Goal: Transaction & Acquisition: Purchase product/service

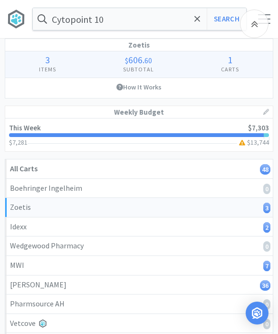
select select "1"
select select "5"
select select "1"
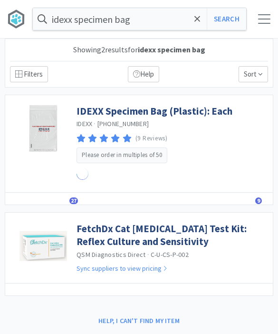
select select "1"
select select "5"
select select "1"
select select "2"
select select "1"
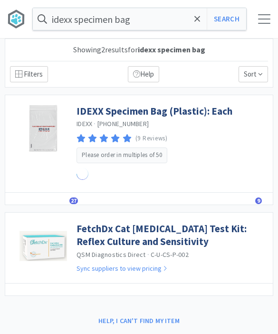
select select "1"
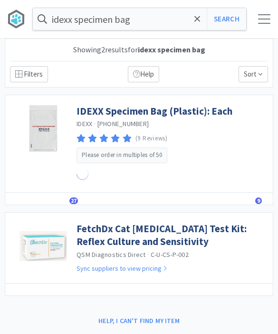
select select "1"
select select "5"
select select "1"
select select "2"
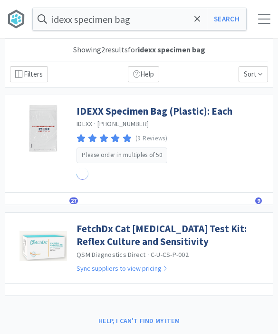
select select "1"
select select "3"
select select "2"
select select "1"
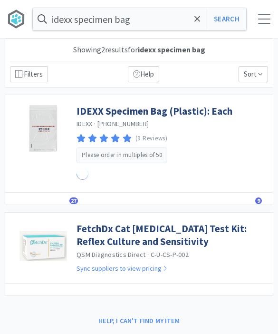
select select "3"
select select "2"
select select "1"
select select "10"
select select "4"
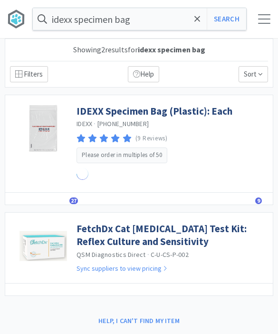
select select "4"
select select "2"
select select "1"
select select "2"
select select "1"
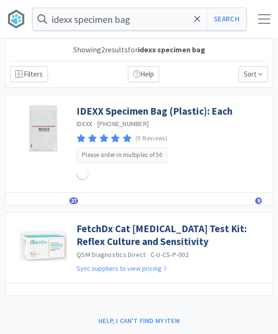
select select "6"
select select "1"
select select "3"
select select "2"
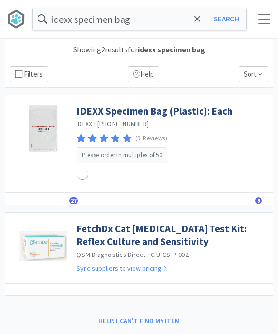
select select "3"
select select "2"
select select "3"
select select "1"
select select "3"
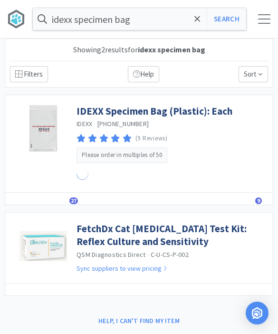
select select "4"
select select "5"
select select "1"
select select "3"
select select "1"
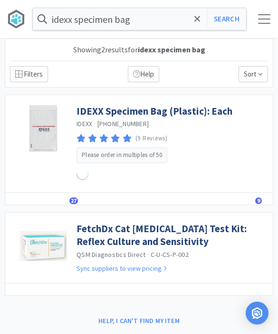
select select "1"
click at [262, 30] on div "idexx specimen bag Search Orders Shopping Discuss Discuss 48 48" at bounding box center [139, 19] width 278 height 38
click at [260, 23] on span at bounding box center [264, 23] width 12 height 1
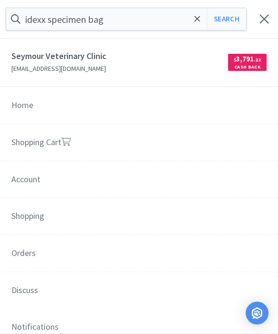
click at [25, 249] on span "Orders" at bounding box center [139, 254] width 278 height 38
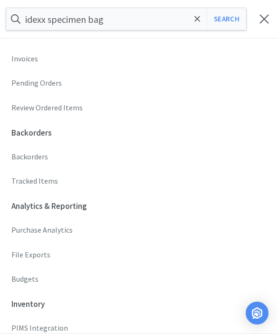
scroll to position [281, 0]
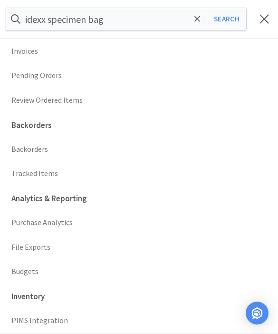
click at [23, 271] on p "Budgets" at bounding box center [138, 271] width 255 height 12
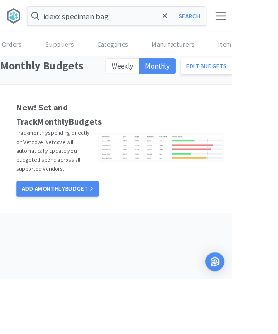
click at [145, 84] on label "Weekly" at bounding box center [146, 78] width 40 height 19
click at [134, 82] on input "Weekly" at bounding box center [134, 82] width 0 height 0
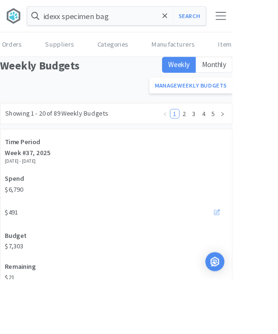
click at [242, 104] on link "Manage Weekly Budgets" at bounding box center [229, 102] width 100 height 19
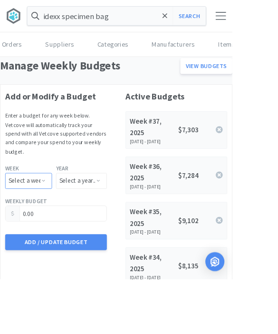
click at [28, 207] on select "Select a week... Week 1 (Dec 30th - Jan 5th) Week 2 (Jan 6th - Jan 12th) Week 3…" at bounding box center [34, 216] width 56 height 19
select select "38"
click at [87, 208] on select "Select a year... 2023 2024 2025 2026 2027 2028 2029 2030 2031 2032 2033 2034" at bounding box center [97, 216] width 61 height 19
select select "2025"
click at [47, 246] on input "0.00" at bounding box center [67, 255] width 121 height 18
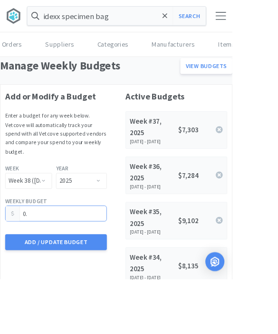
type input "0"
type input "6,676.80"
click at [46, 285] on button "Add / Update Budget" at bounding box center [67, 289] width 122 height 19
click at [273, 21] on div at bounding box center [264, 19] width 28 height 10
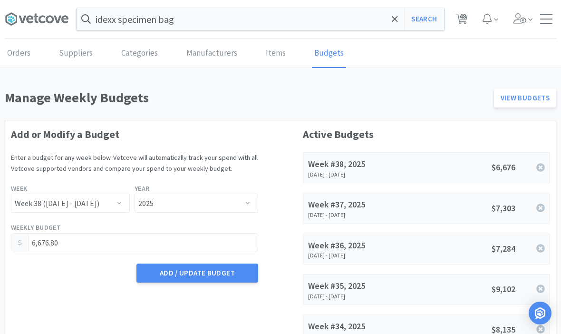
click at [278, 20] on div at bounding box center [546, 19] width 20 height 10
click at [278, 22] on span "48" at bounding box center [462, 16] width 7 height 38
select select "1"
select select "5"
select select "1"
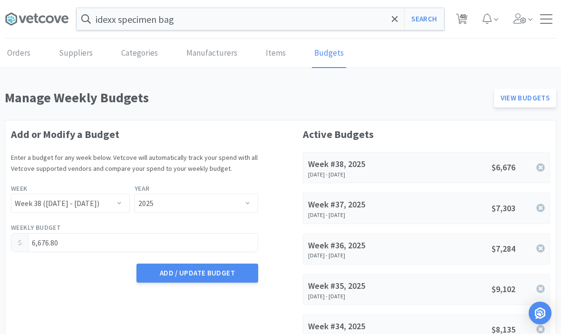
select select "1"
select select "3"
select select "4"
select select "5"
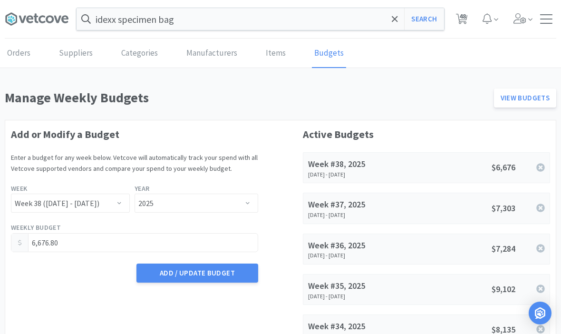
select select "1"
select select "3"
select select "1"
select select "2"
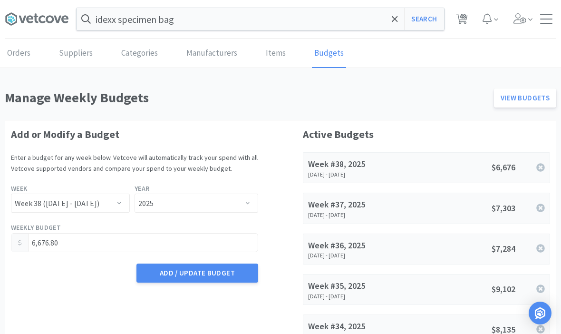
select select "1"
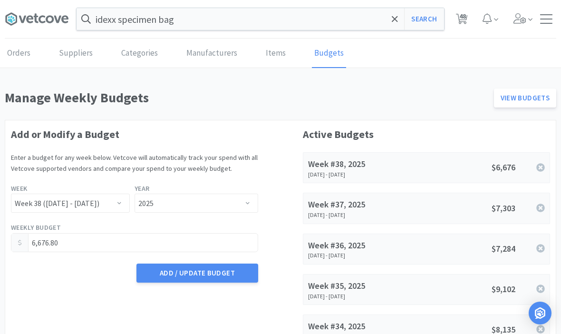
select select "1"
select select "5"
select select "1"
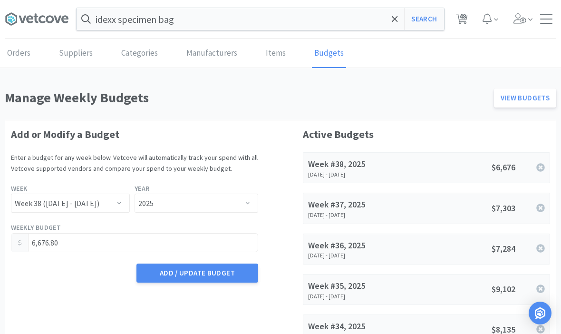
select select "2"
select select "1"
select select "3"
select select "2"
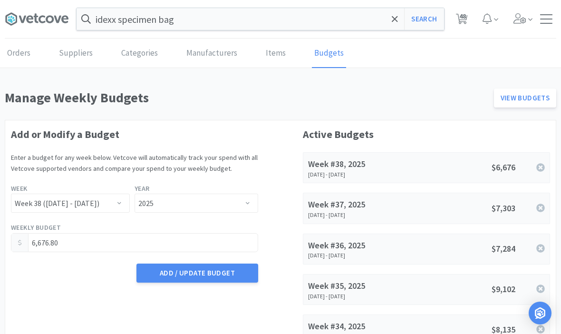
select select "1"
select select "3"
select select "2"
select select "1"
select select "10"
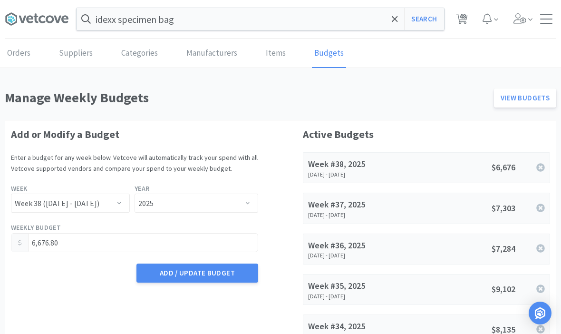
select select "4"
select select "2"
select select "1"
select select "2"
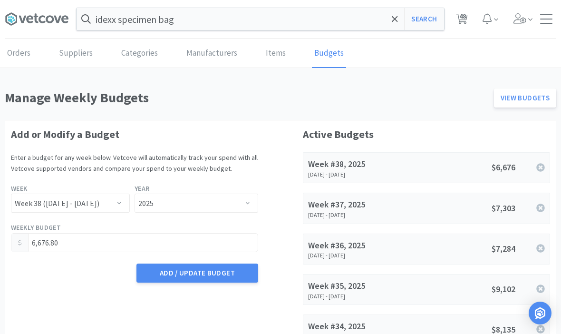
select select "1"
select select "6"
select select "1"
select select "3"
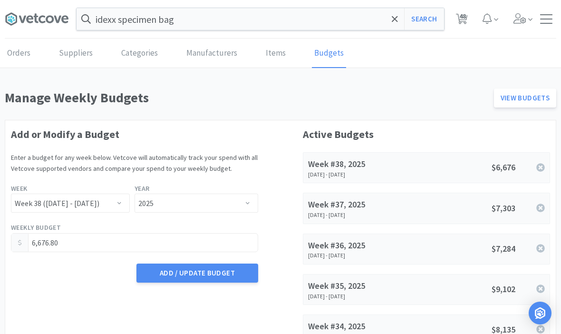
select select "2"
select select "3"
select select "2"
select select "3"
select select "1"
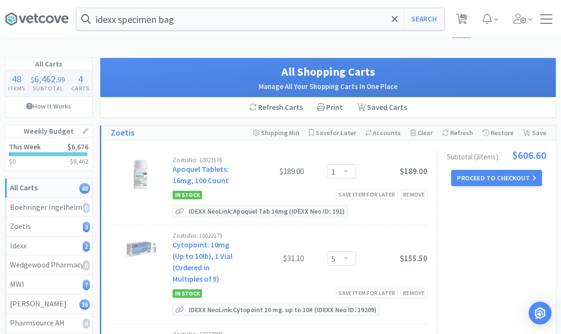
click at [278, 25] on span "48" at bounding box center [462, 16] width 7 height 38
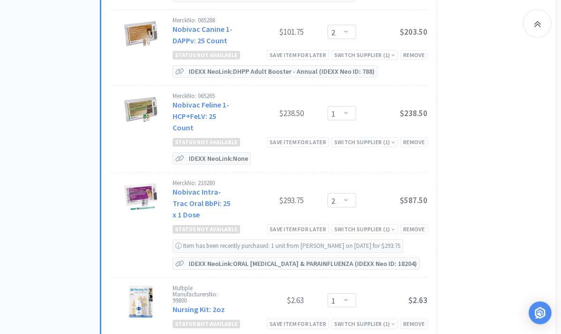
scroll to position [4552, 0]
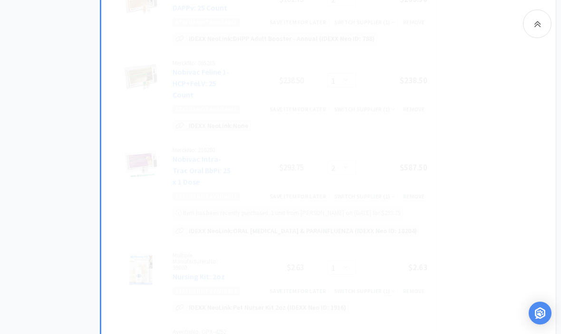
select select "1"
select select "3"
select select "2"
select select "3"
select select "2"
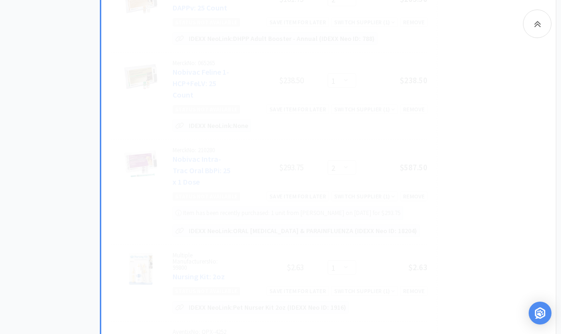
select select "3"
select select "1"
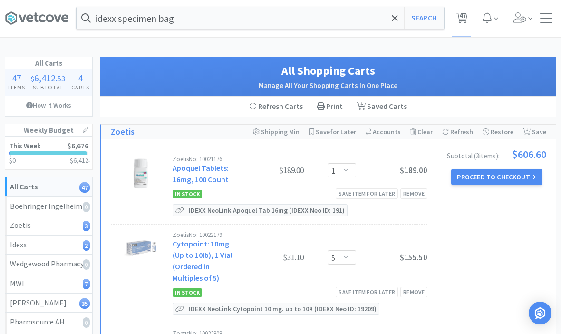
scroll to position [0, 0]
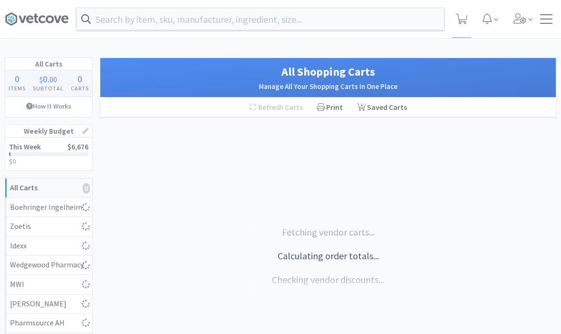
select select "2"
select select "1"
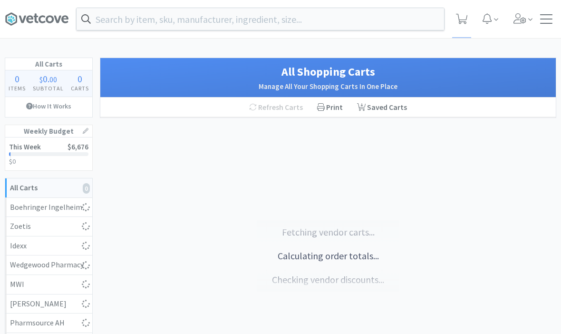
select select "1"
select select "5"
select select "1"
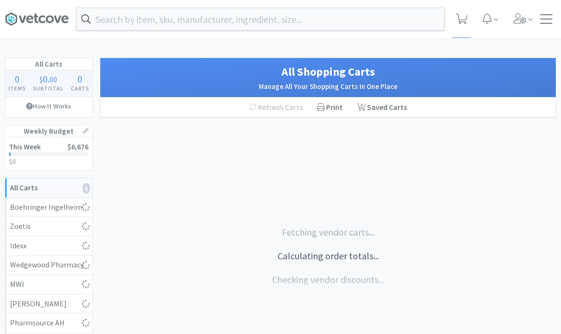
select select "1"
select select "2"
select select "1"
select select "3"
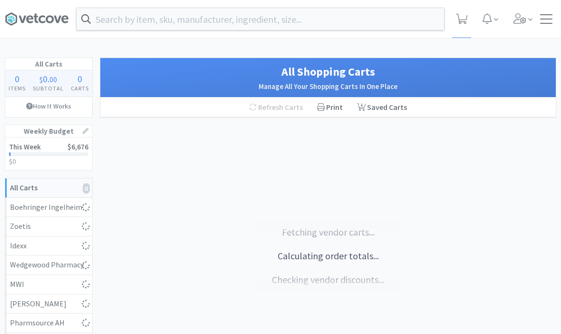
select select "2"
select select "1"
select select "3"
select select "2"
select select "1"
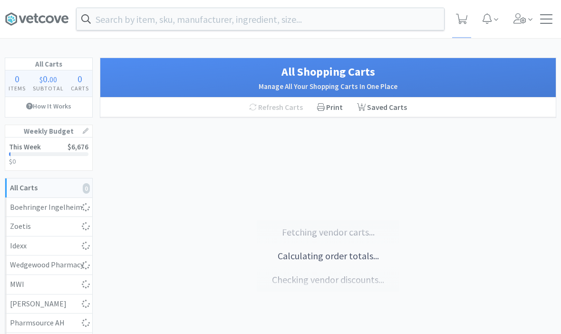
select select "10"
select select "4"
select select "2"
select select "1"
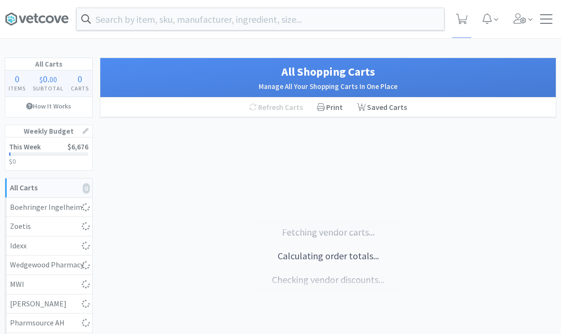
select select "2"
select select "1"
select select "3"
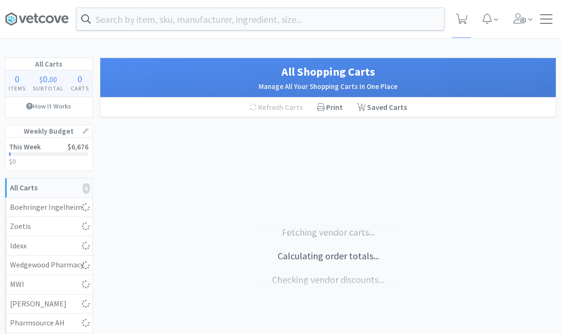
select select "2"
select select "3"
select select "2"
select select "3"
select select "1"
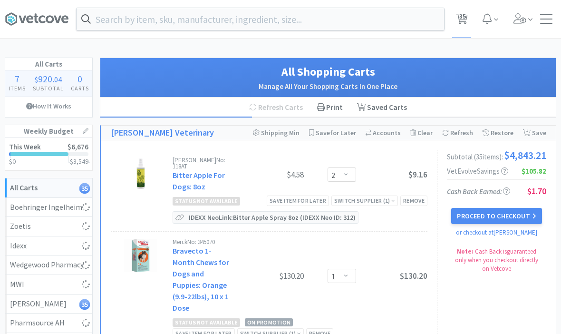
scroll to position [3657, 0]
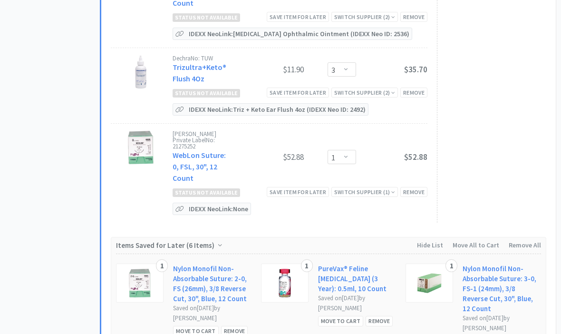
select select "1"
select select "5"
select select "1"
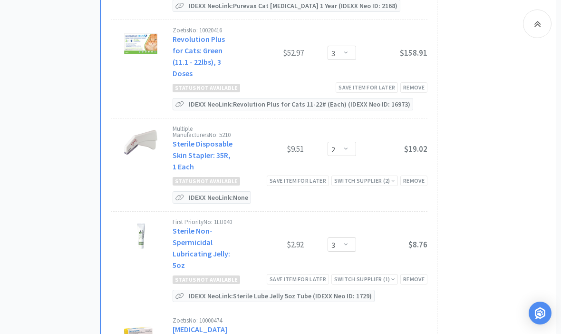
select select "3"
select select "4"
select select "5"
select select "1"
select select "3"
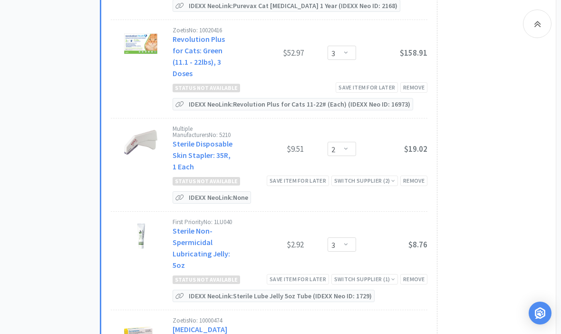
select select "1"
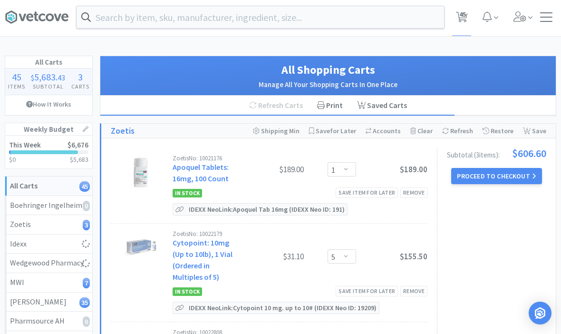
scroll to position [0, 0]
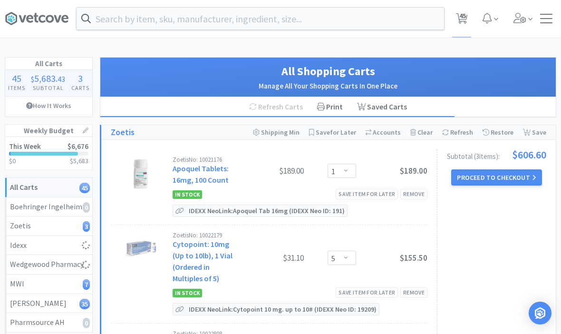
click at [351, 35] on div "Orders Shopping Discuss Discuss 45 45" at bounding box center [280, 19] width 551 height 38
click at [382, 23] on input "text" at bounding box center [260, 19] width 367 height 22
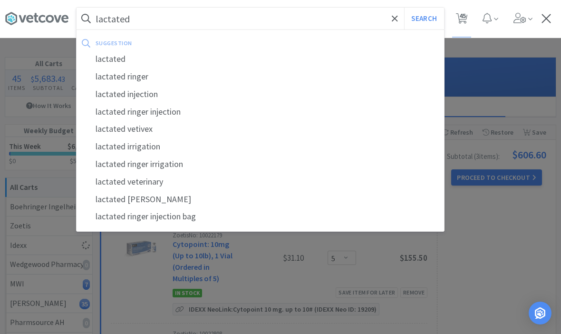
scroll to position [0, 0]
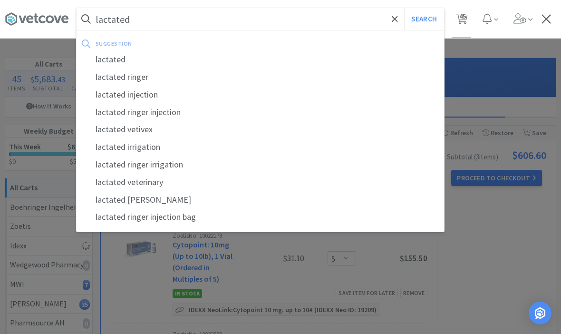
type input "lactated"
click at [122, 74] on div "lactated ringer" at bounding box center [260, 77] width 367 height 18
select select "3"
select select "4"
select select "5"
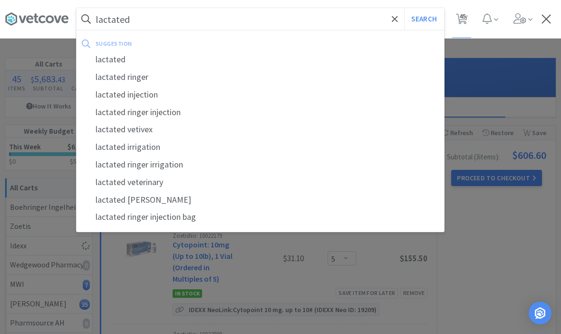
select select "1"
select select "3"
select select "1"
select select "2"
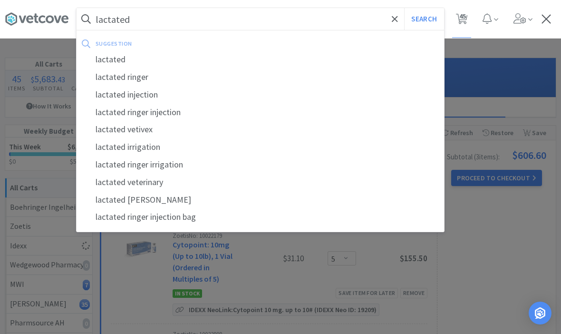
select select "1"
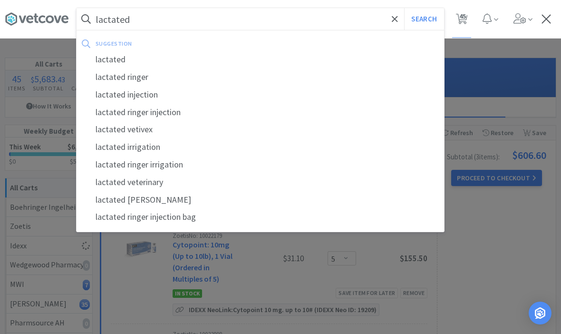
select select "1"
select select "5"
select select "1"
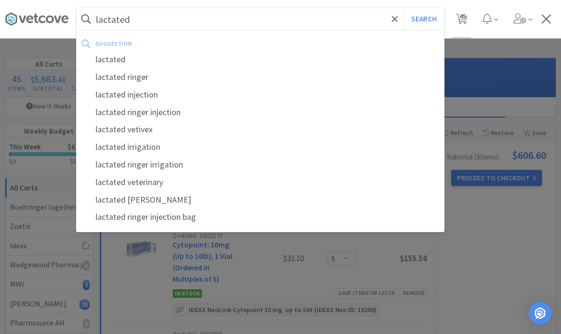
select select "2"
select select "1"
select select "3"
select select "2"
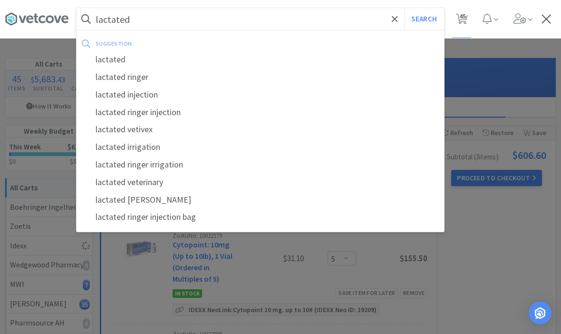
select select "1"
select select "3"
select select "2"
select select "1"
select select "10"
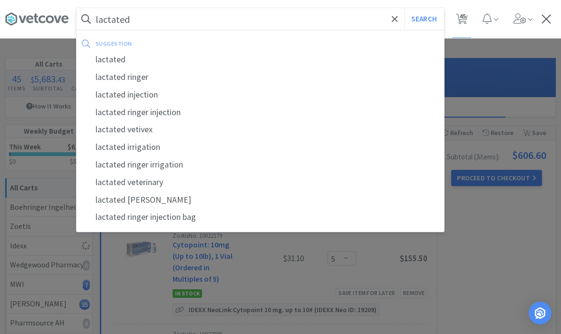
select select "4"
select select "2"
select select "1"
select select "2"
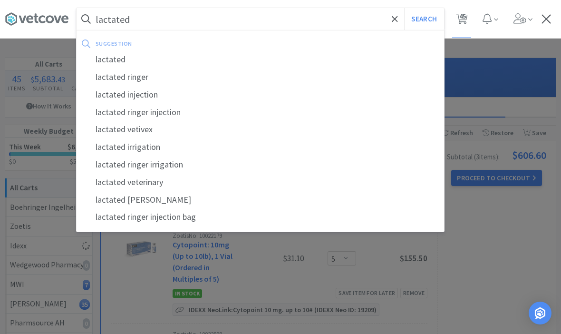
select select "1"
select select "3"
select select "2"
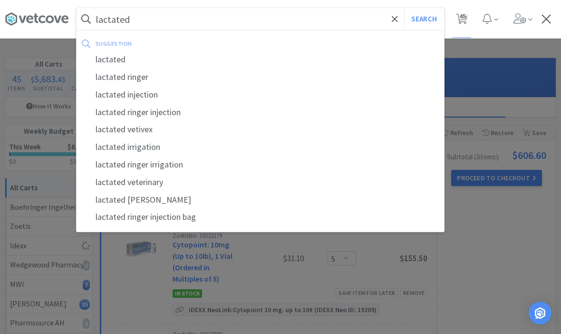
select select "3"
select select "2"
select select "3"
select select "1"
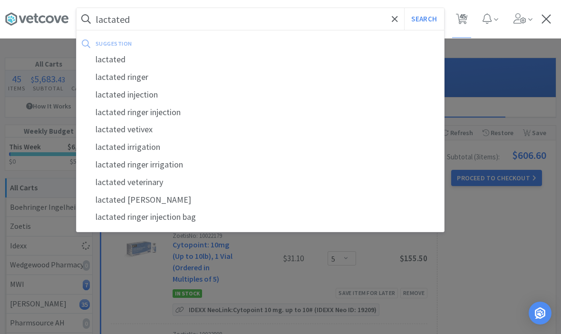
select select "5"
select select "1"
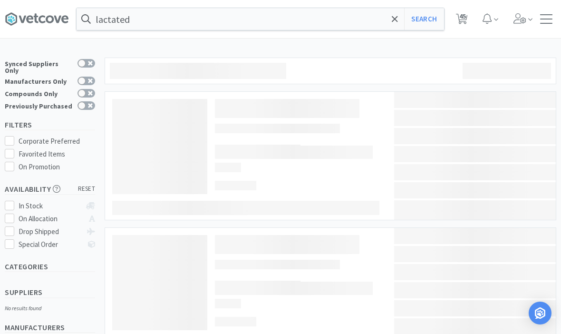
type input "lactated ringer"
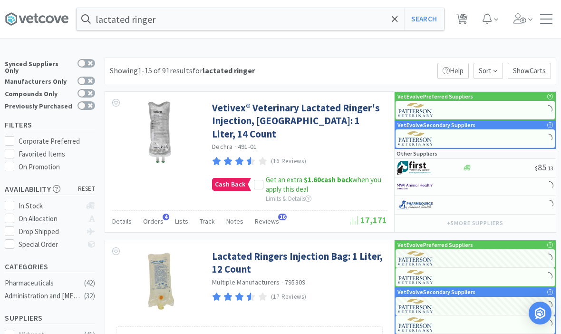
scroll to position [0, 0]
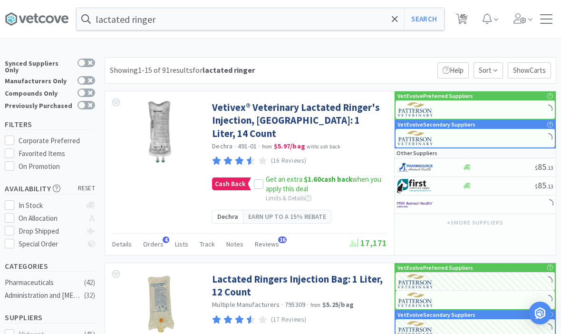
select select "1"
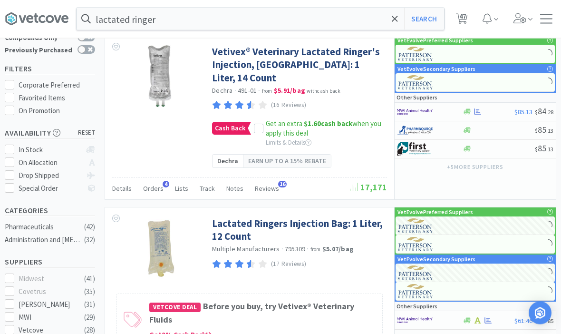
scroll to position [59, 0]
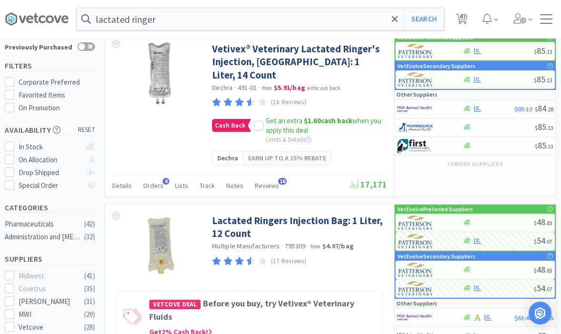
click at [356, 214] on link "Lactated Ringers Injection Bag: 1 Liter, 12 Count" at bounding box center [298, 227] width 173 height 26
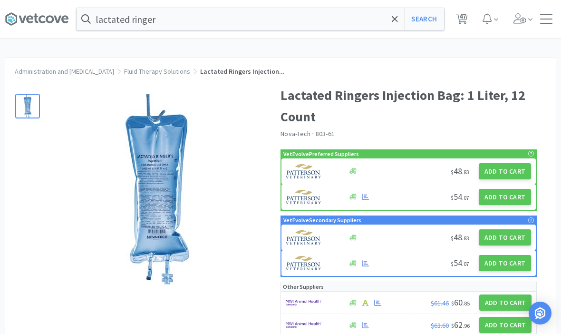
click at [511, 173] on button "Add to Cart" at bounding box center [505, 171] width 52 height 16
select select "1"
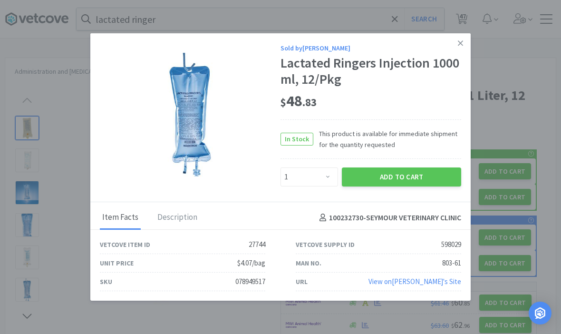
click at [466, 54] on link at bounding box center [460, 43] width 17 height 20
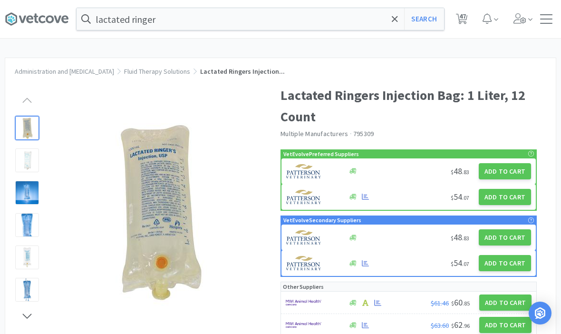
click at [508, 202] on button "Add to Cart" at bounding box center [505, 197] width 52 height 16
select select "1"
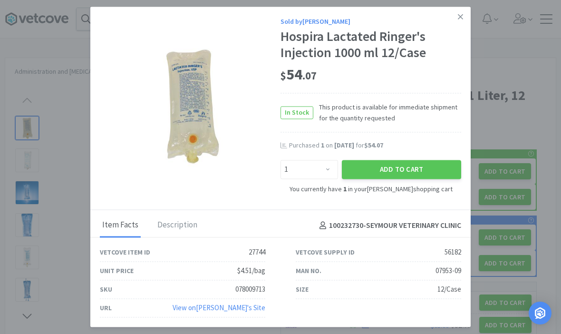
click at [467, 27] on link at bounding box center [460, 17] width 17 height 20
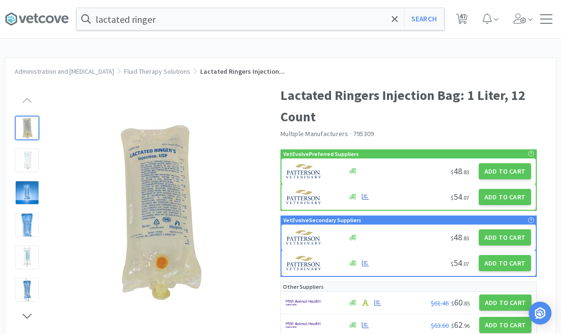
click at [463, 19] on span "47" at bounding box center [462, 16] width 7 height 38
select select "1"
select select "5"
select select "1"
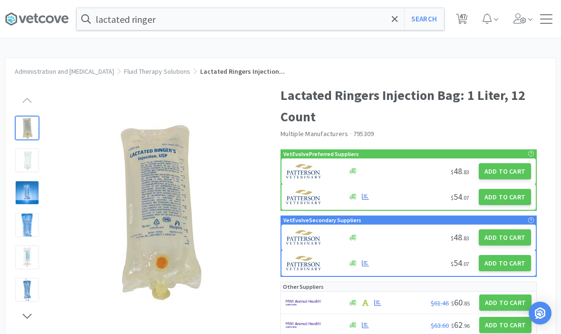
select select "1"
select select "3"
select select "4"
select select "5"
select select "1"
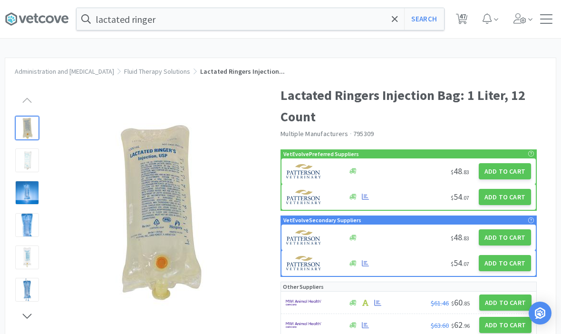
select select "3"
select select "1"
select select "2"
select select "1"
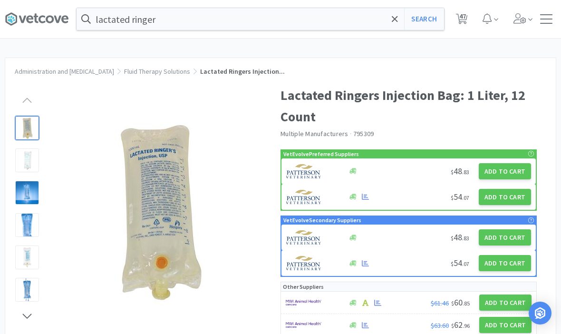
select select "1"
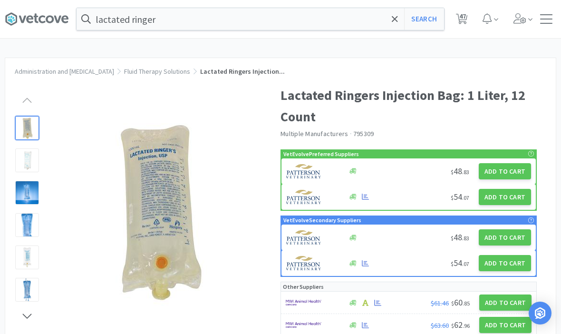
select select "1"
select select "5"
select select "1"
select select "2"
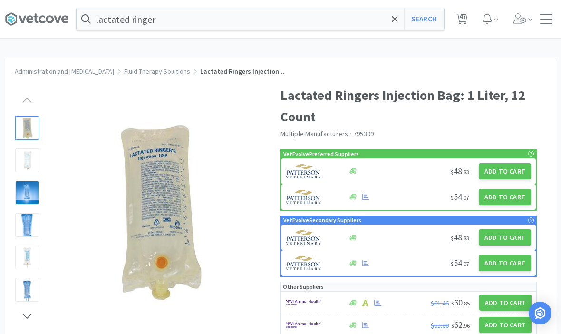
select select "1"
select select "3"
select select "2"
select select "1"
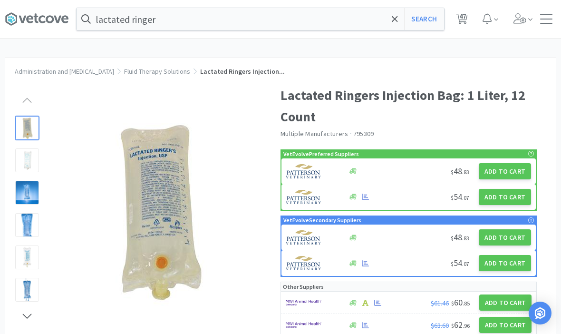
select select "3"
select select "2"
select select "1"
select select "10"
select select "4"
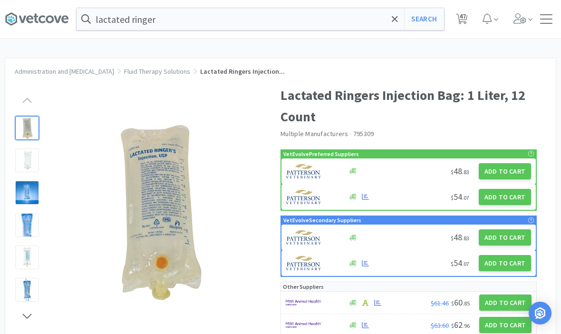
select select "4"
select select "2"
select select "1"
select select "2"
select select "1"
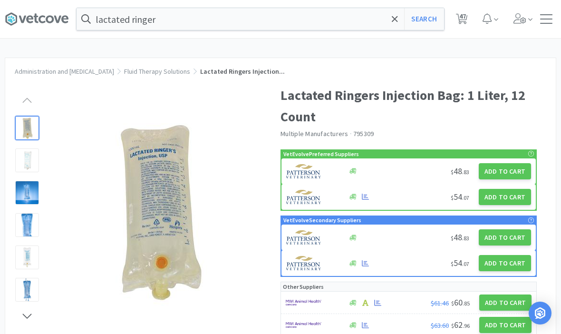
select select "1"
select select "3"
select select "2"
select select "3"
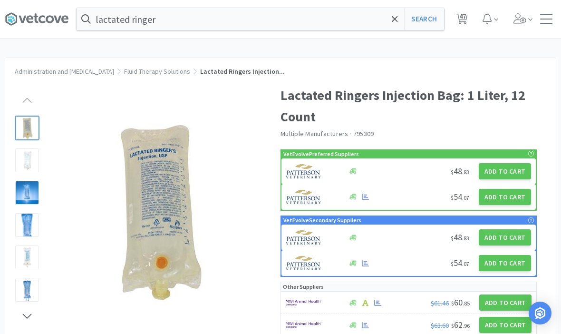
select select "2"
select select "3"
select select "1"
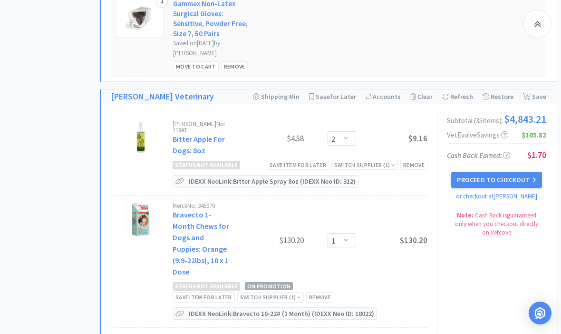
scroll to position [1775, 0]
click at [458, 90] on div "Refresh Cart" at bounding box center [457, 97] width 31 height 14
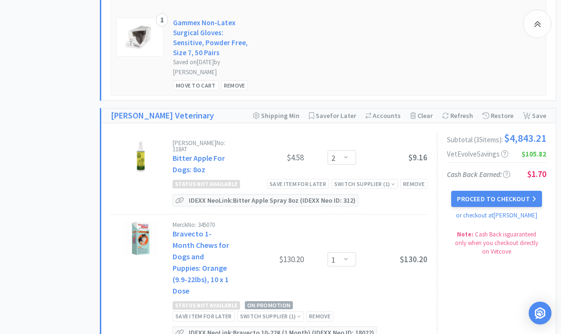
scroll to position [1756, 0]
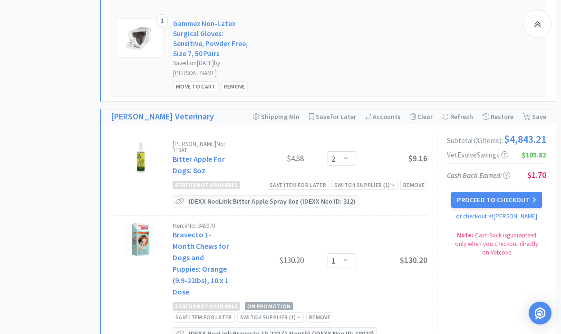
click at [332, 112] on span "Save All for Later" at bounding box center [336, 116] width 40 height 9
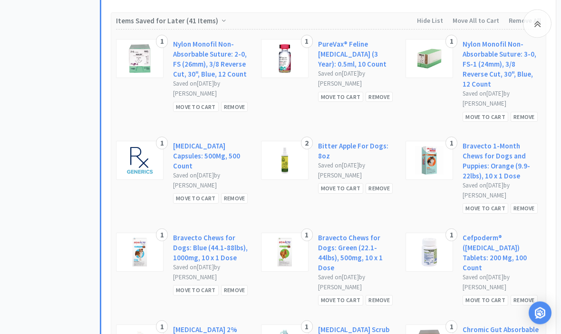
scroll to position [1990, 0]
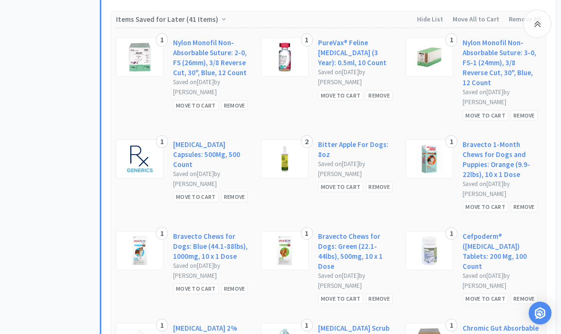
click at [487, 201] on div "Move to Cart" at bounding box center [485, 206] width 46 height 10
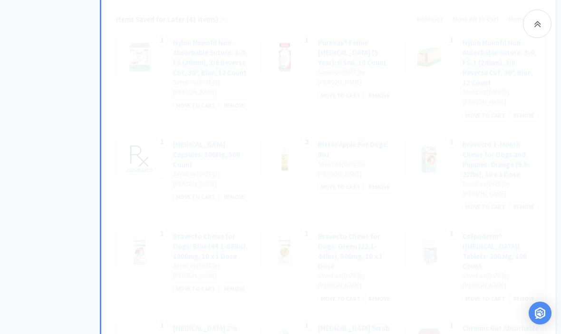
select select "1"
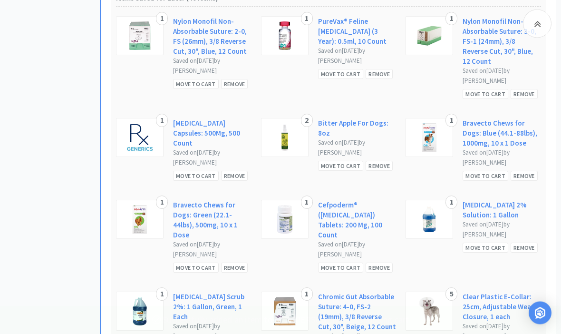
scroll to position [2035, 0]
click at [486, 171] on div "Move to Cart" at bounding box center [485, 176] width 46 height 10
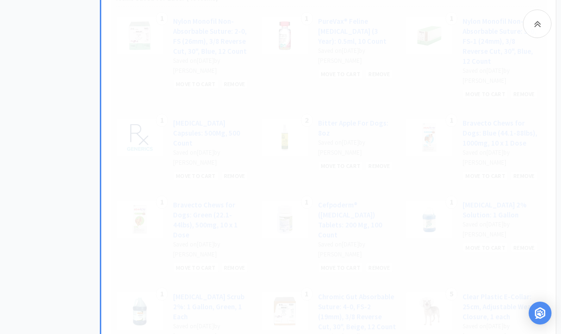
select select "1"
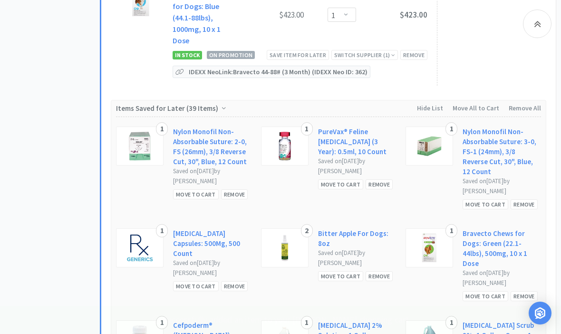
click at [483, 291] on div "Move to Cart" at bounding box center [485, 296] width 46 height 10
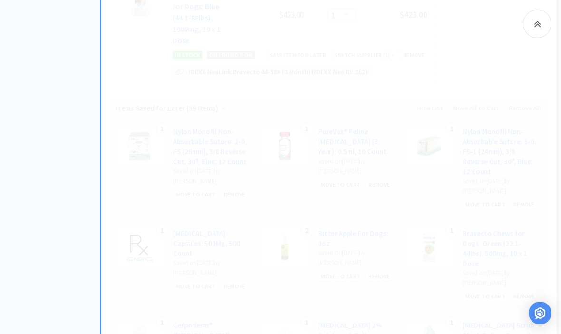
select select "1"
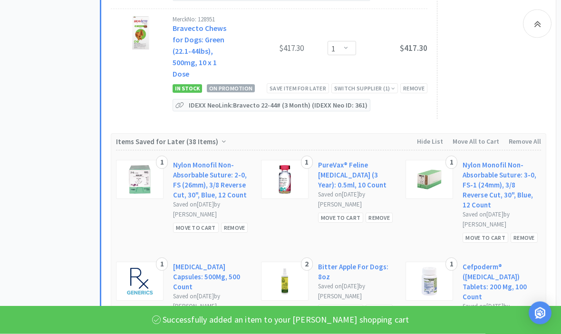
scroll to position [2226, 0]
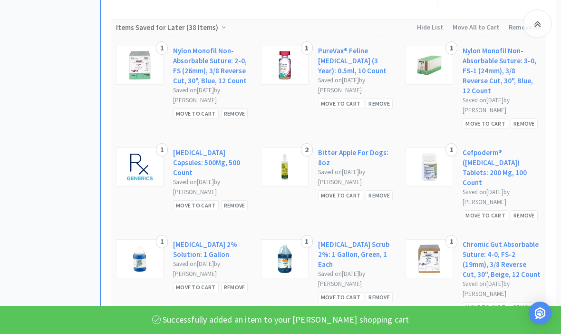
click at [487, 210] on div "Move to Cart" at bounding box center [485, 215] width 46 height 10
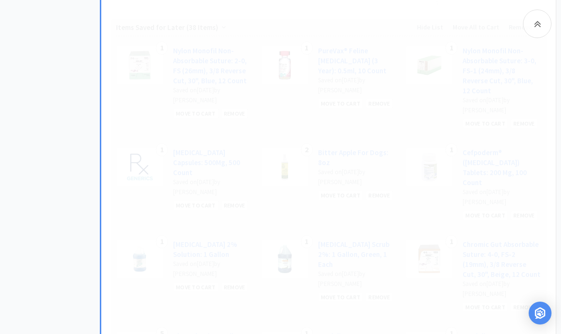
select select "1"
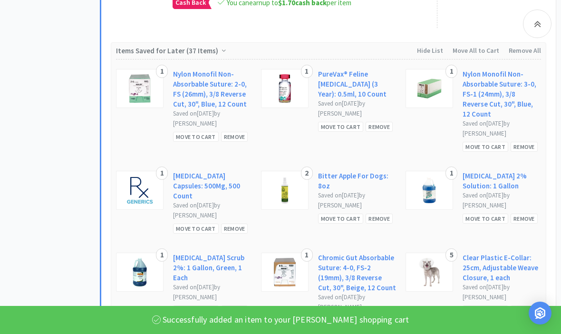
scroll to position [2346, 0]
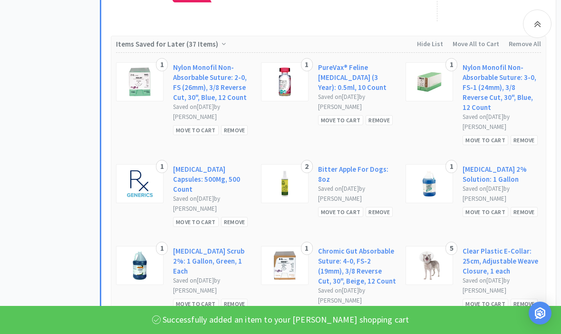
click at [486, 207] on div "Move to Cart" at bounding box center [485, 212] width 46 height 10
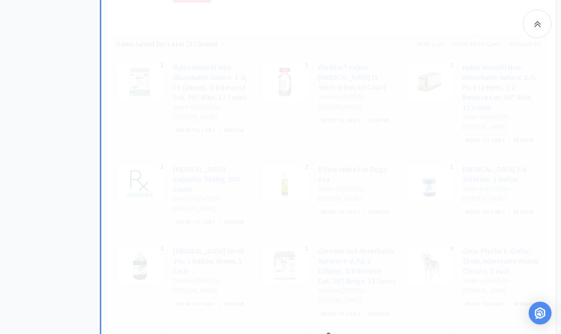
select select "1"
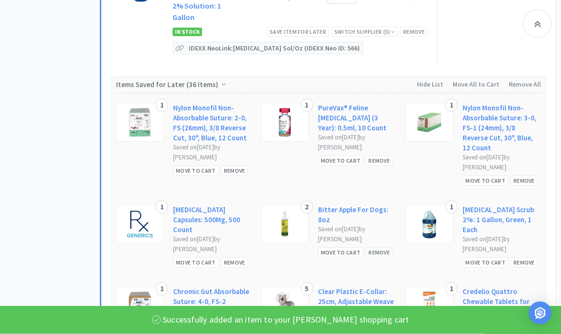
scroll to position [2405, 0]
click at [490, 257] on div "Move to Cart" at bounding box center [485, 262] width 46 height 10
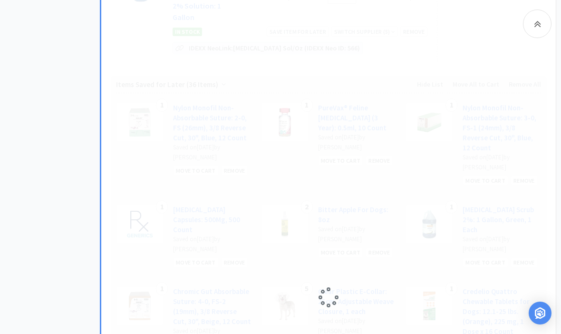
select select "1"
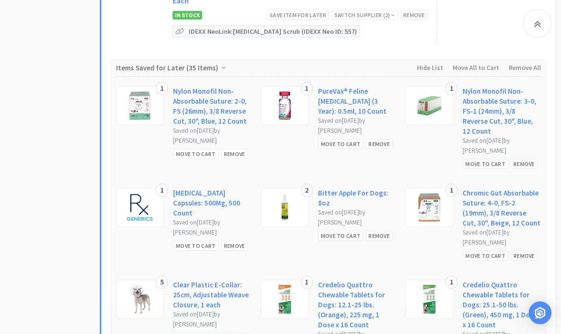
scroll to position [2532, 0]
click at [189, 332] on div "Move to Cart" at bounding box center [196, 337] width 46 height 10
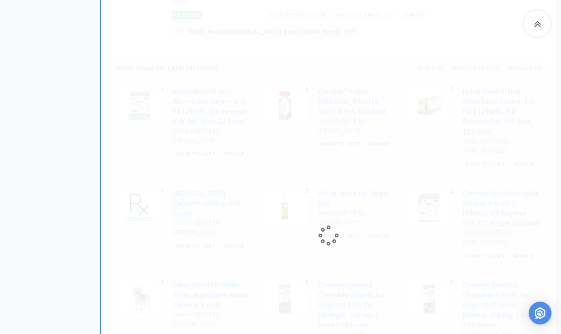
select select "5"
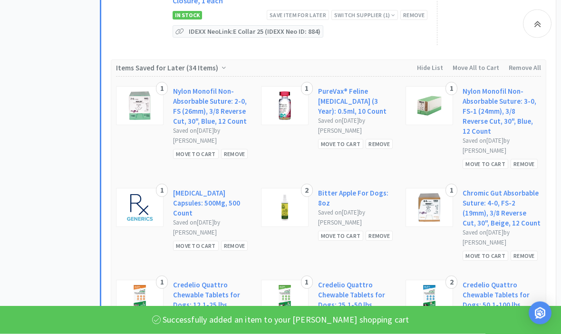
scroll to position [2644, 0]
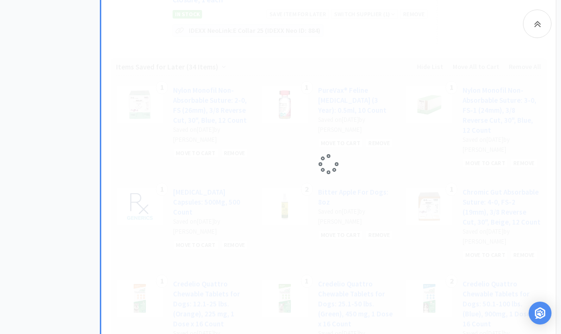
select select "1"
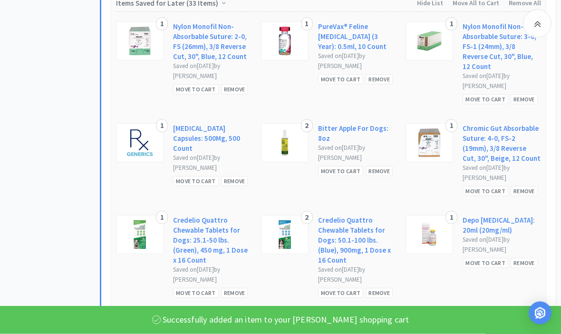
scroll to position [2853, 0]
click at [192, 288] on div "Move to Cart" at bounding box center [196, 293] width 46 height 10
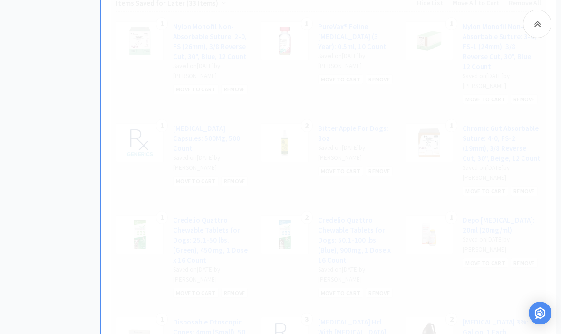
select select "1"
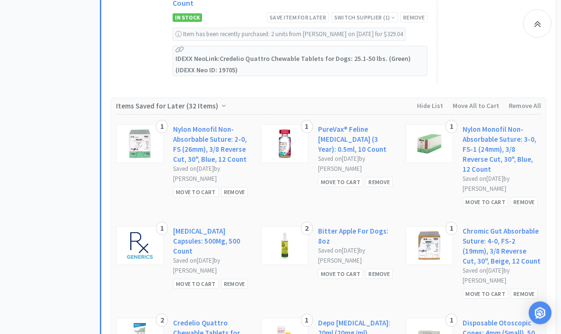
scroll to position [2915, 0]
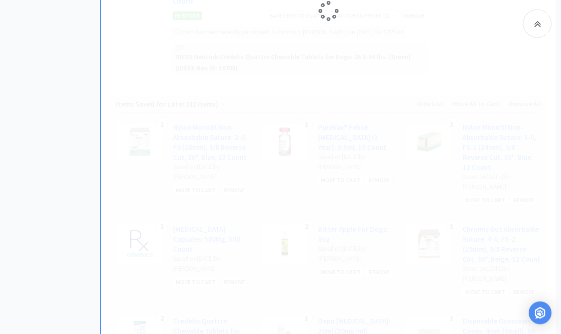
scroll to position [2915, 0]
select select "2"
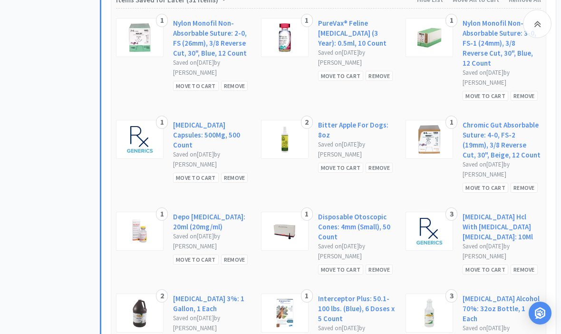
scroll to position [3179, 0]
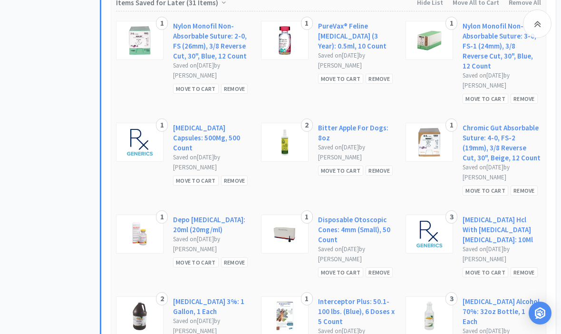
click at [191, 257] on div "Move to Cart" at bounding box center [196, 262] width 46 height 10
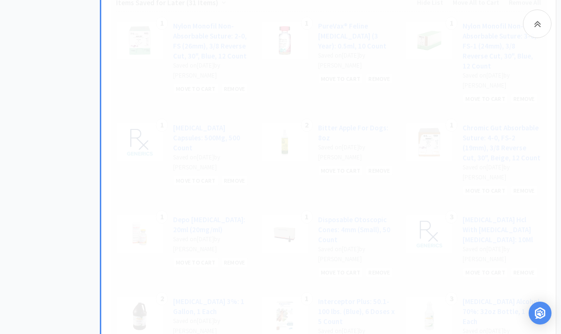
select select "1"
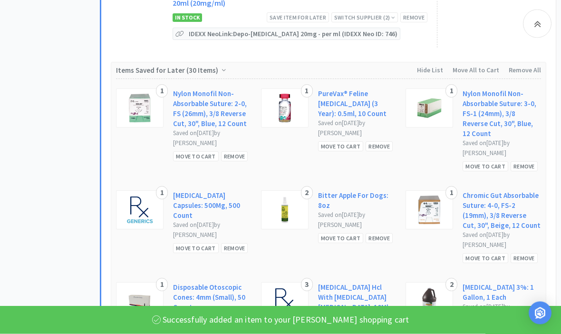
scroll to position [3199, 0]
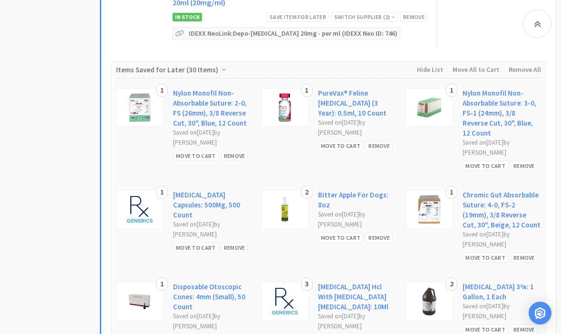
click at [193, 333] on div "Move to Cart" at bounding box center [196, 339] width 46 height 10
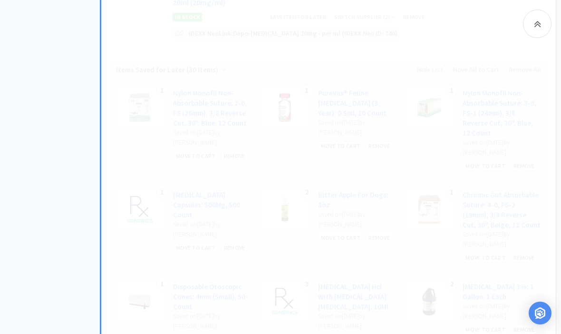
select select "1"
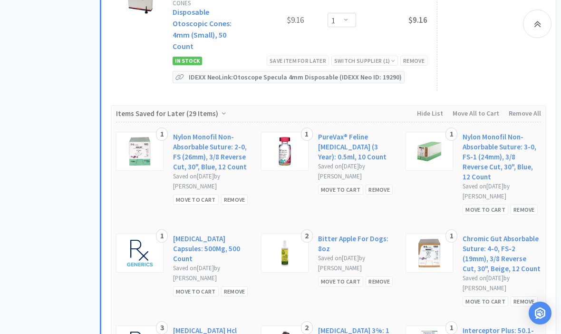
scroll to position [3267, 0]
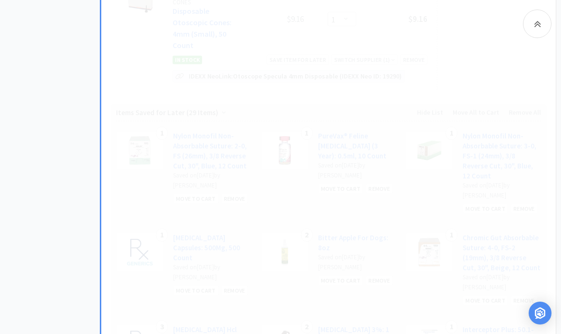
select select "3"
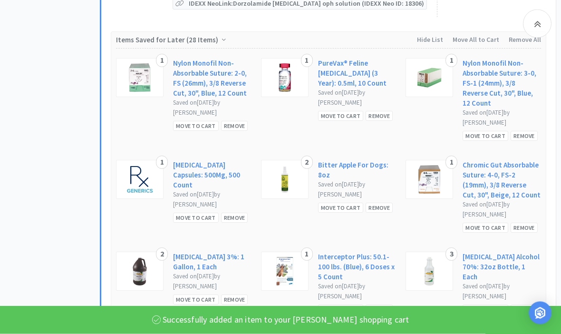
scroll to position [3460, 0]
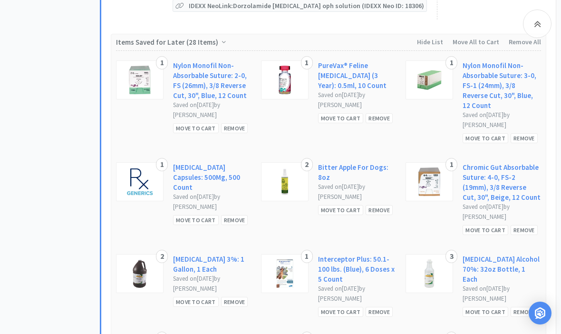
click at [188, 297] on div "Move to Cart" at bounding box center [196, 302] width 46 height 10
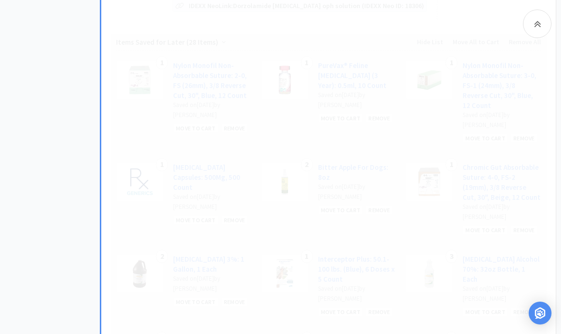
select select "2"
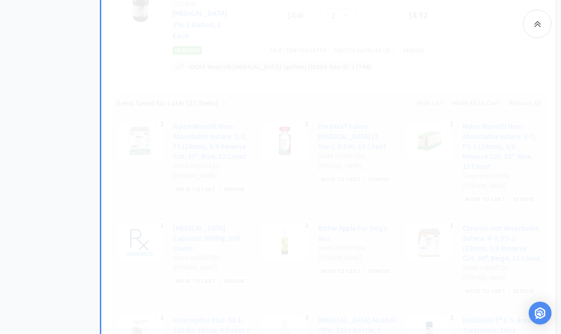
select select "1"
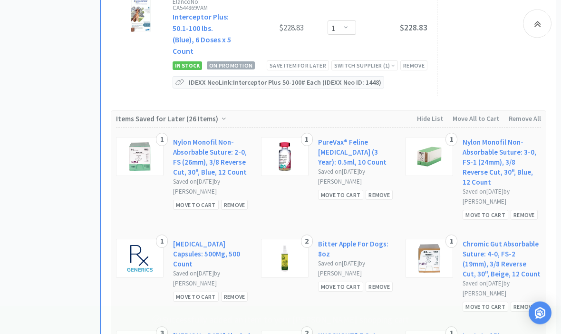
scroll to position [3587, 0]
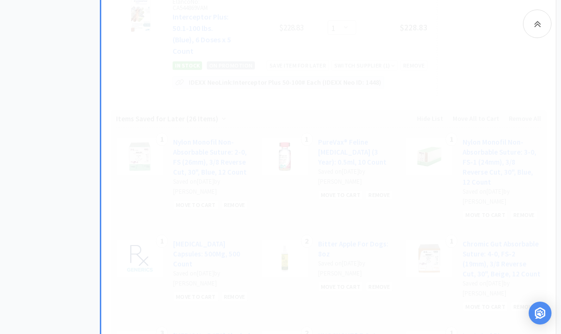
select select "3"
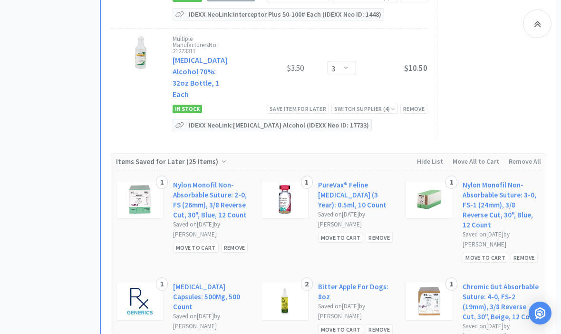
scroll to position [3722, 0]
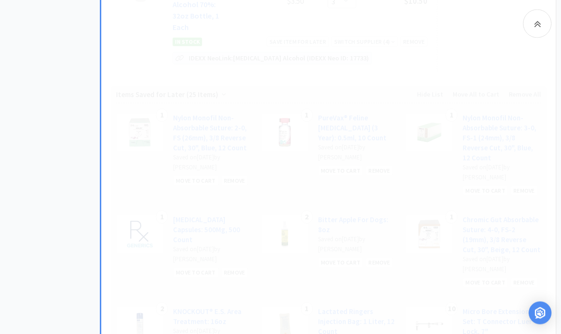
scroll to position [3722, 0]
select select "2"
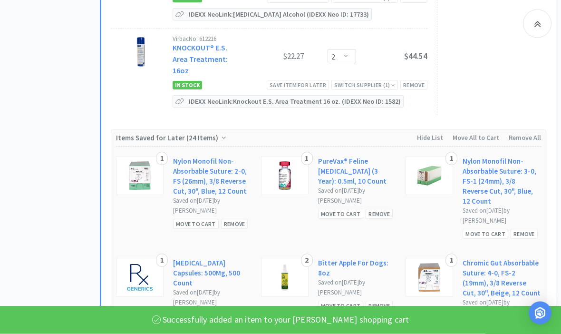
scroll to position [3766, 0]
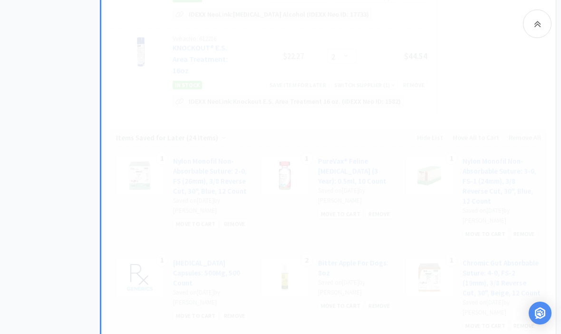
select select "1"
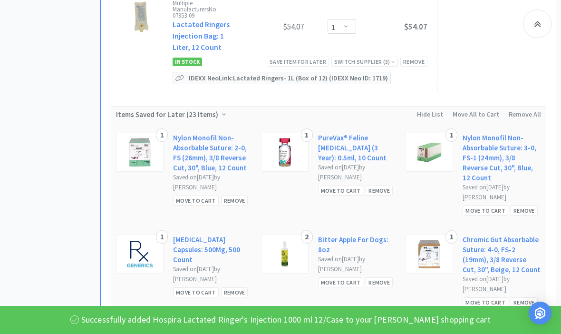
scroll to position [3899, 0]
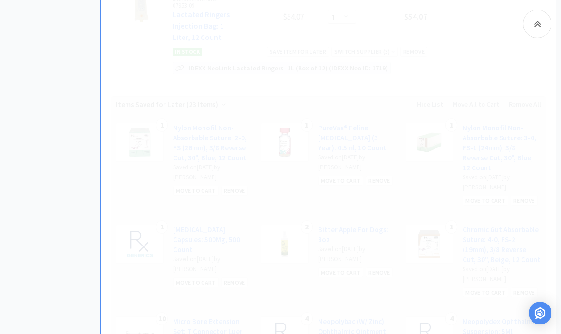
select select "4"
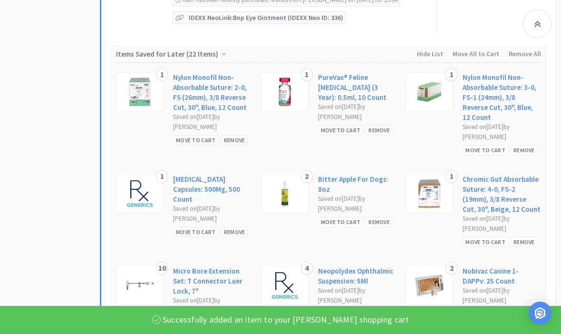
scroll to position [4067, 0]
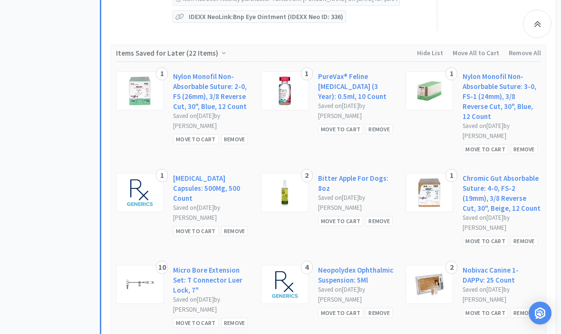
click at [337, 307] on div "Move to Cart" at bounding box center [341, 312] width 46 height 10
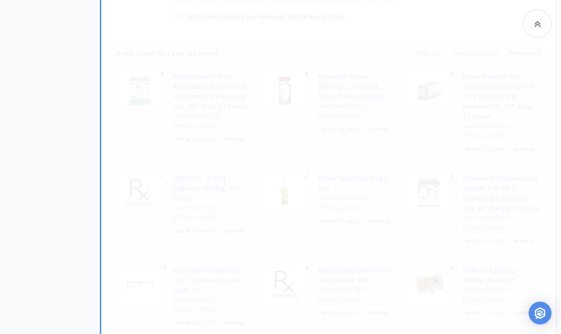
select select "4"
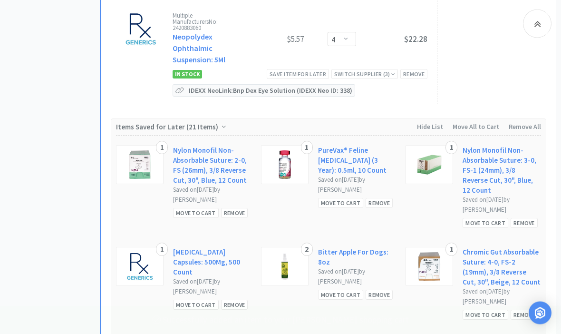
scroll to position [4093, 0]
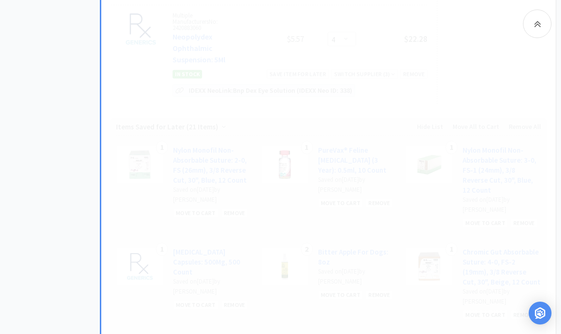
select select "2"
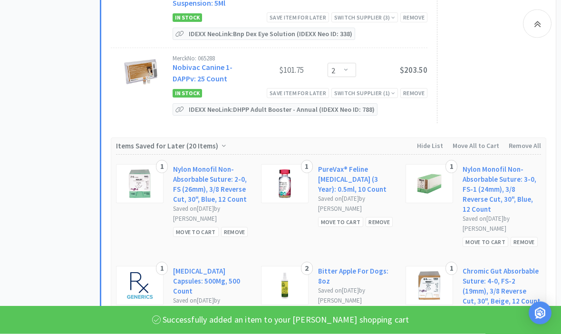
scroll to position [4150, 0]
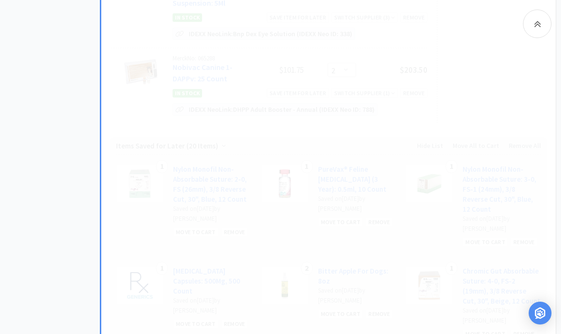
select select "1"
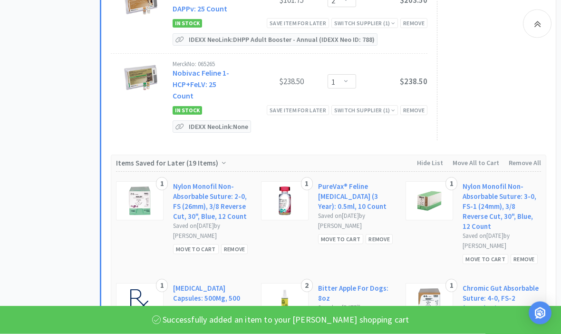
scroll to position [4220, 0]
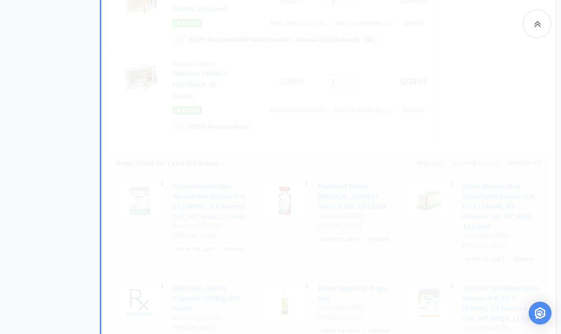
select select "2"
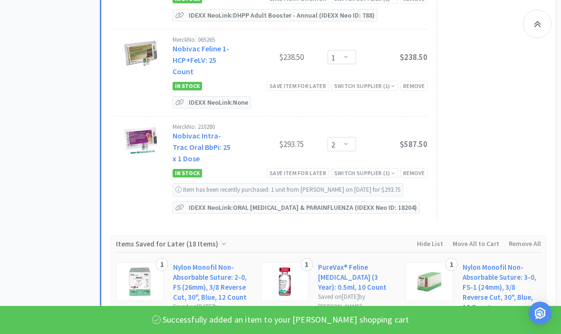
scroll to position [4325, 0]
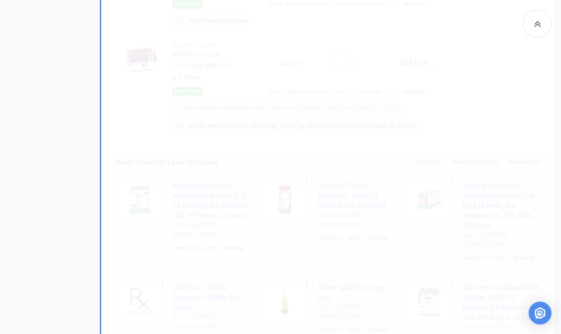
select select "1"
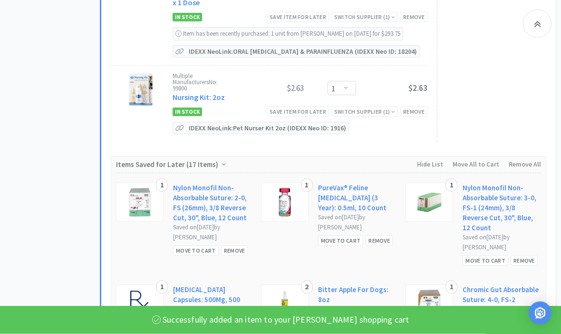
scroll to position [4400, 0]
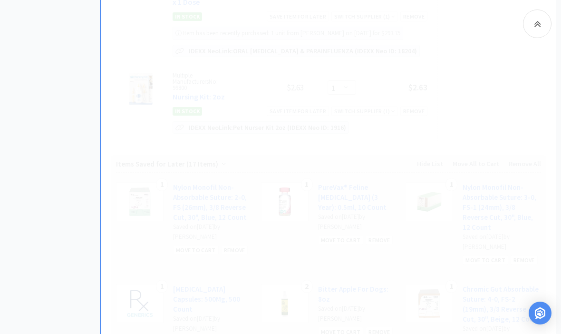
select select "1"
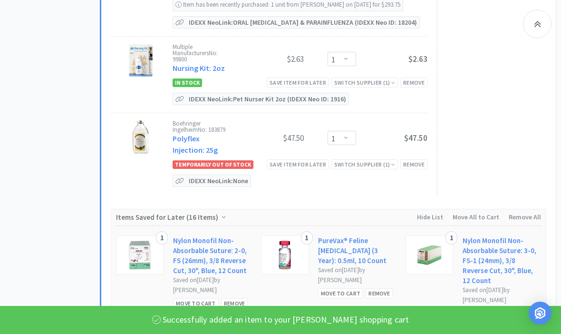
scroll to position [4533, 0]
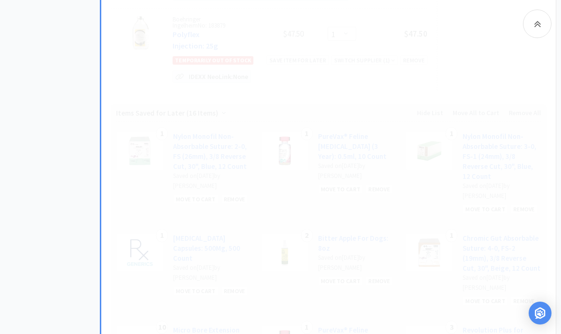
select select "1"
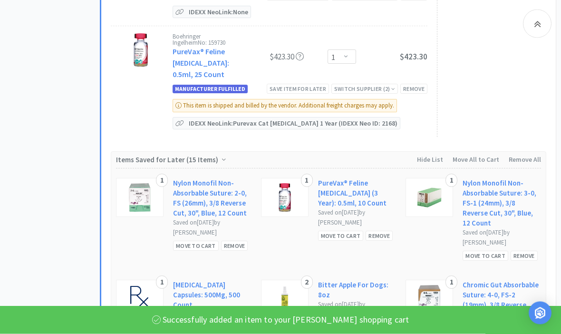
scroll to position [4599, 0]
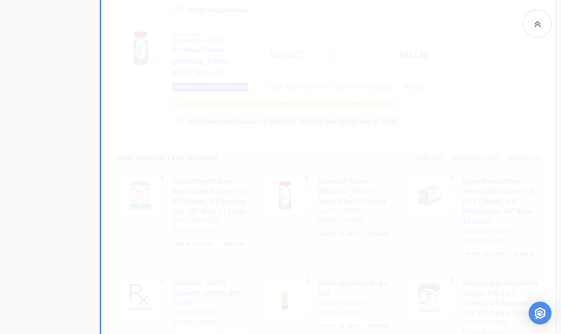
select select "3"
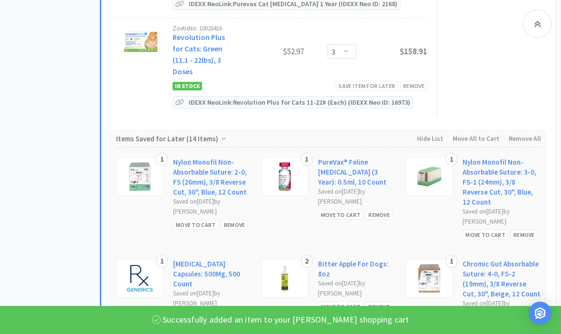
scroll to position [4745, 0]
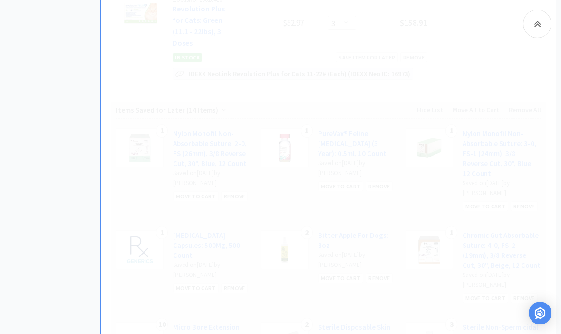
select select "2"
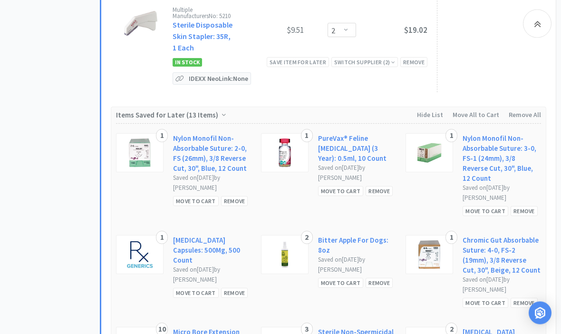
scroll to position [4838, 0]
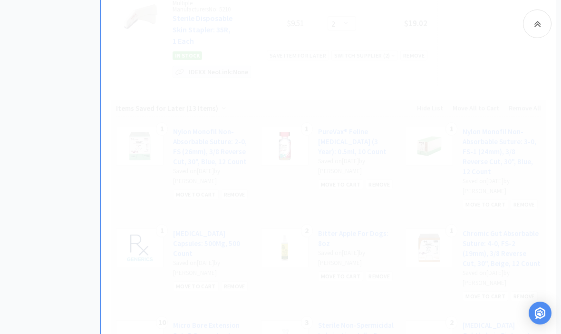
select select "2"
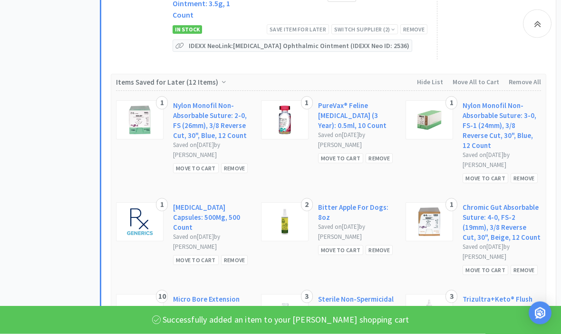
scroll to position [4969, 0]
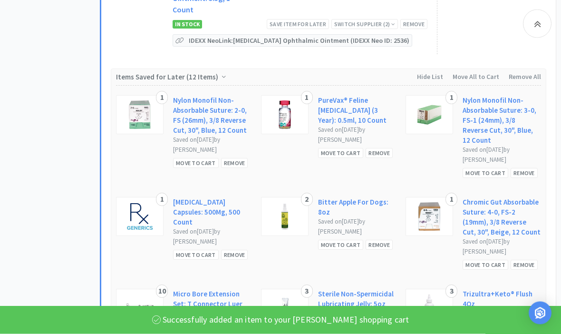
click at [481, 332] on div "Move to Cart" at bounding box center [485, 337] width 46 height 10
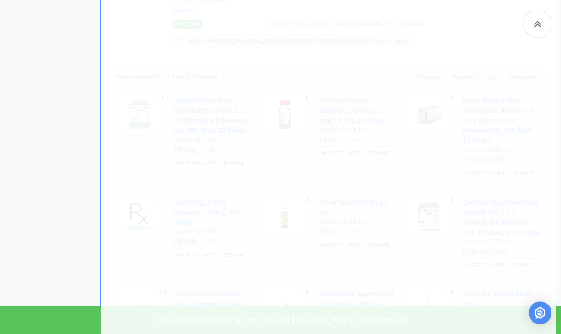
scroll to position [4970, 0]
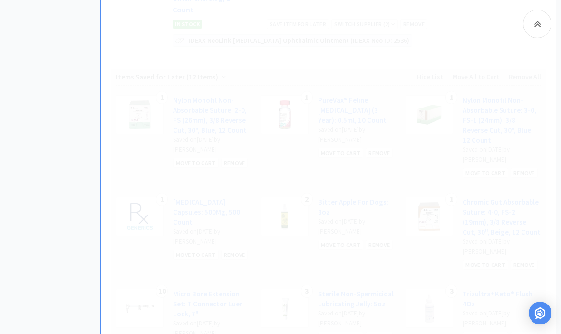
select select "3"
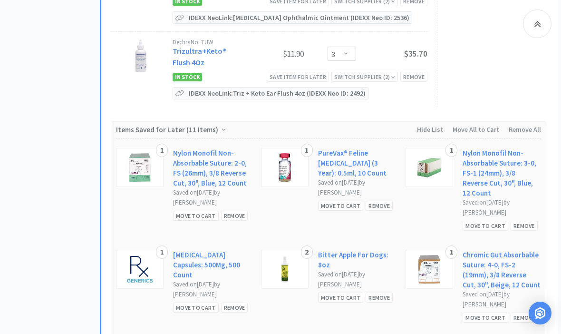
scroll to position [4992, 0]
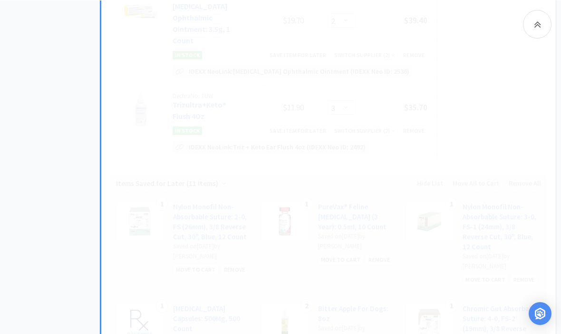
select select "3"
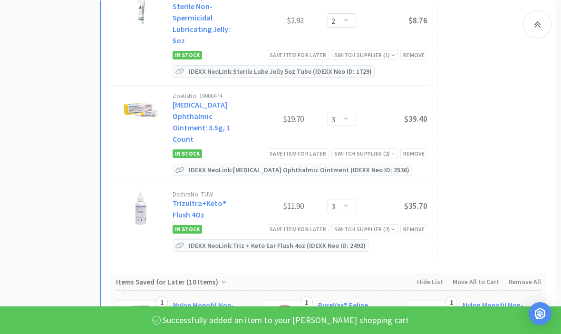
select select "3"
select select "2"
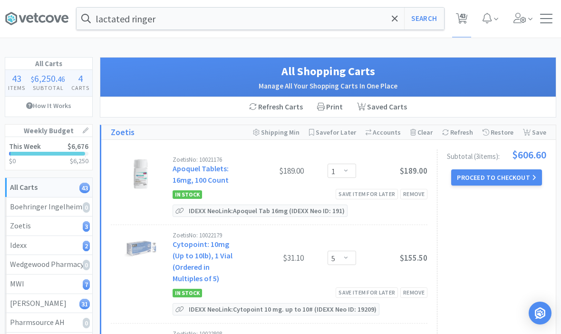
scroll to position [0, 0]
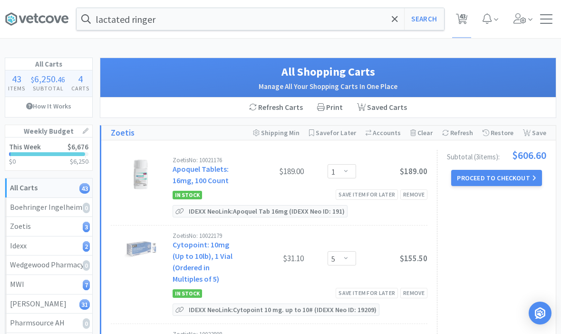
click at [30, 191] on strong "All Carts" at bounding box center [24, 187] width 28 height 10
click at [395, 24] on span at bounding box center [394, 19] width 11 height 20
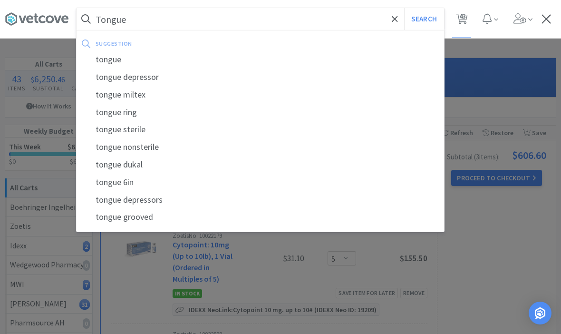
type input "Tongue"
click at [148, 82] on div "tongue depressor" at bounding box center [260, 77] width 367 height 18
select select "3"
select select "4"
select select "5"
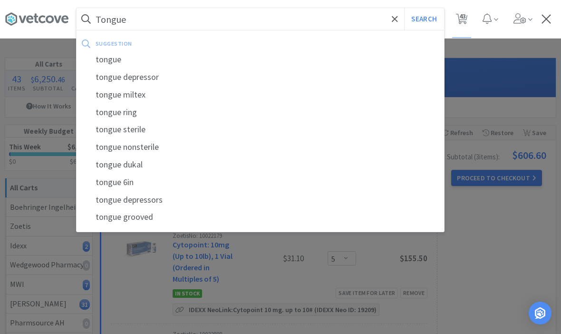
select select "1"
select select "3"
select select "1"
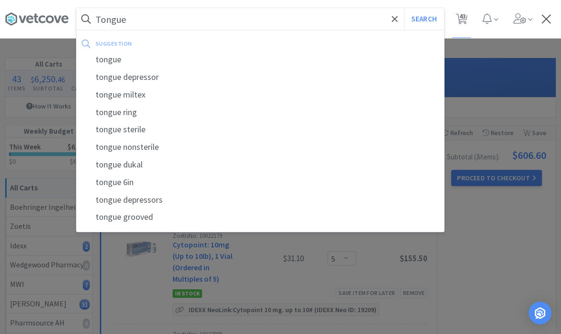
select select "1"
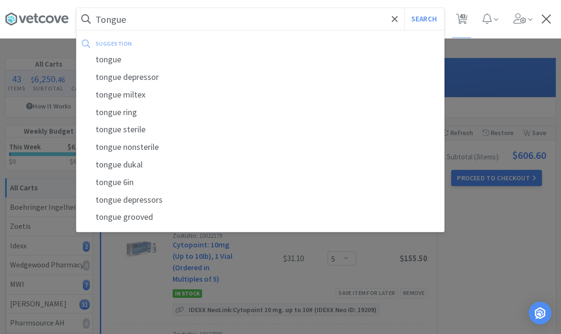
select select "5"
select select "1"
select select "2"
select select "1"
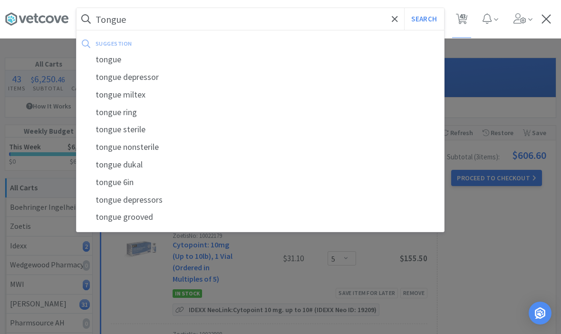
select select "1"
select select "3"
select select "2"
select select "1"
select select "3"
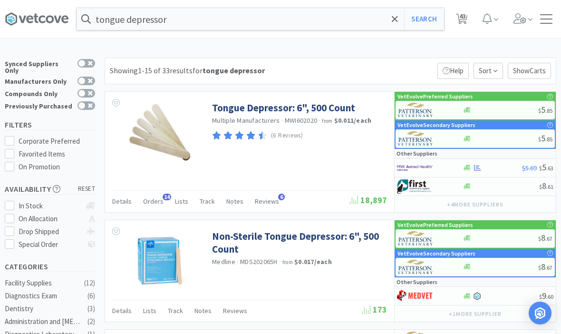
click at [325, 107] on link "Tongue Depressor: 6", 500 Count" at bounding box center [283, 107] width 143 height 13
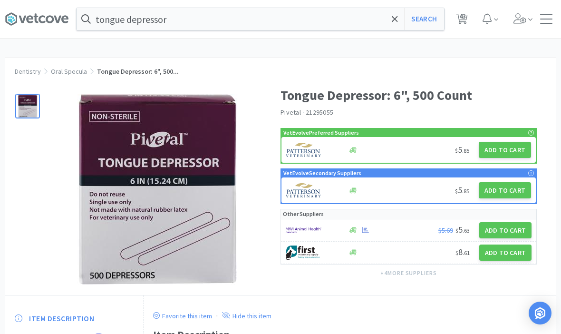
click at [491, 151] on button "Add to Cart" at bounding box center [505, 150] width 52 height 16
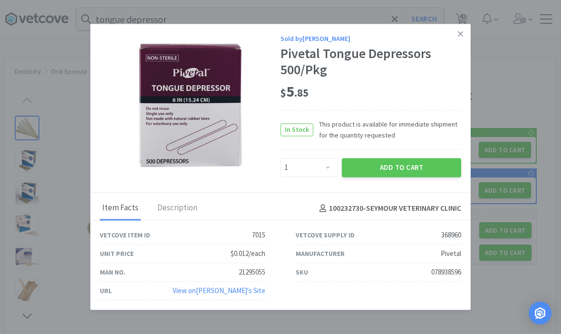
click at [412, 159] on button "Add to Cart" at bounding box center [401, 167] width 119 height 19
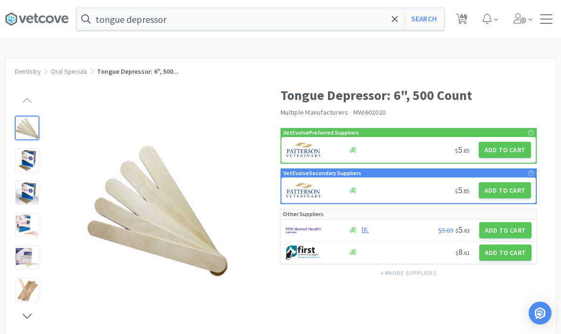
click at [396, 21] on icon at bounding box center [395, 19] width 6 height 6
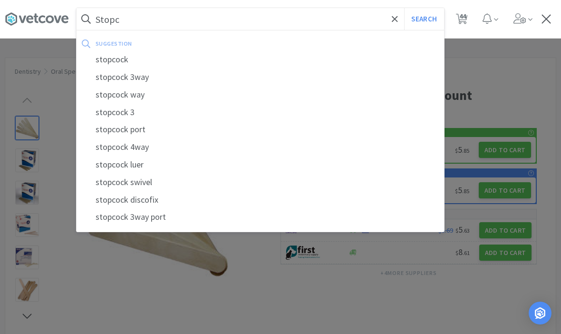
click at [118, 63] on div "stopcock" at bounding box center [260, 60] width 367 height 18
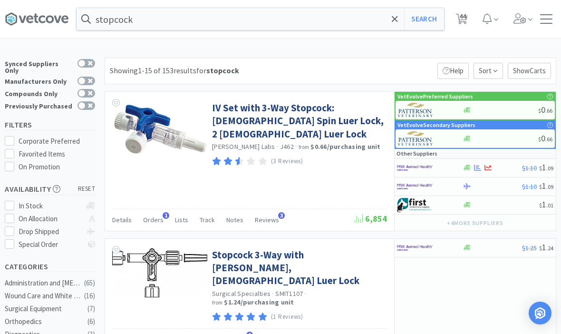
click at [297, 113] on link "IV Set with 3-Way Stopcock: [DEMOGRAPHIC_DATA] Spin Luer Lock, 2 [DEMOGRAPHIC_D…" at bounding box center [298, 120] width 173 height 39
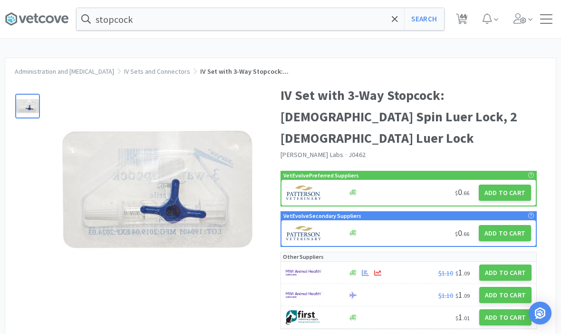
click at [500, 184] on button "Add to Cart" at bounding box center [505, 192] width 52 height 16
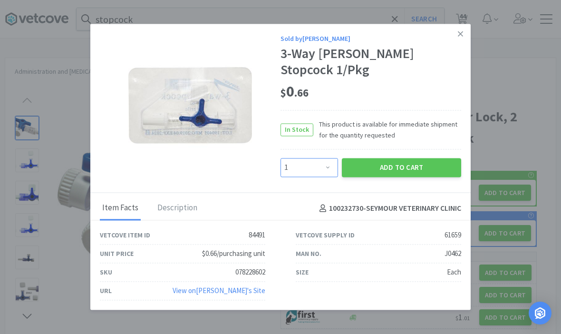
click at [312, 163] on select "Enter Quantity 1 2 3 4 5 6 7 8 9 10 11 12 13 14 15 16 17 18 19 20 Enter Quantity" at bounding box center [309, 167] width 58 height 19
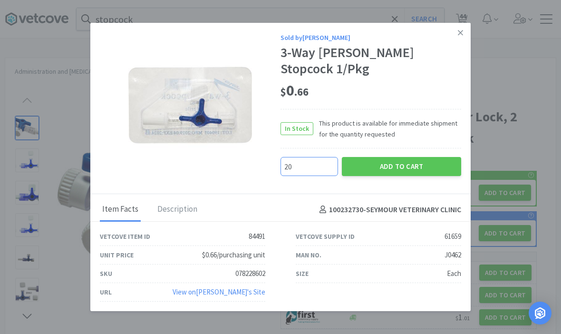
click at [400, 157] on button "Add to Cart" at bounding box center [401, 166] width 119 height 19
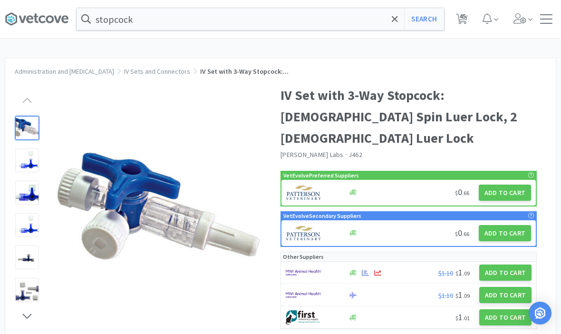
click at [394, 24] on span at bounding box center [394, 19] width 11 height 20
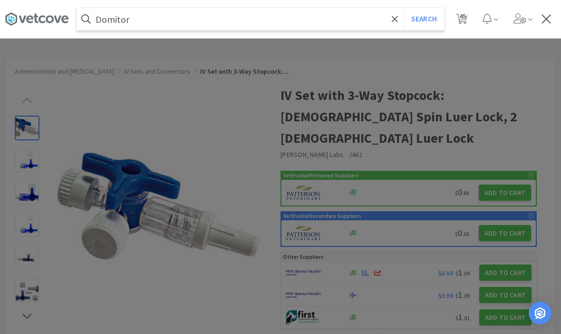
click at [423, 19] on button "Search" at bounding box center [423, 19] width 39 height 22
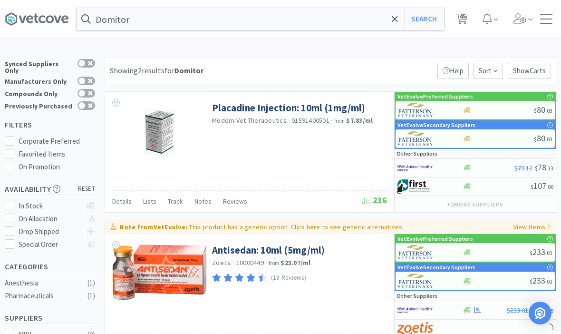
click at [394, 19] on icon at bounding box center [395, 19] width 6 height 6
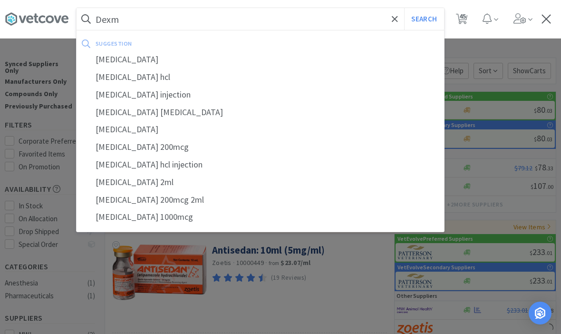
click at [136, 58] on div "dexmedetomidine" at bounding box center [260, 60] width 367 height 18
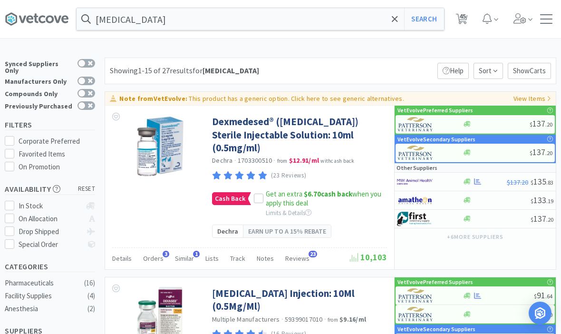
click at [256, 200] on icon at bounding box center [258, 198] width 7 height 7
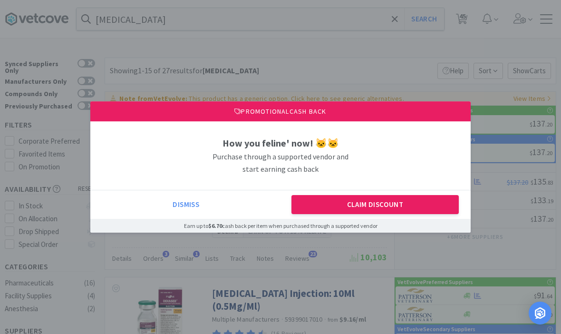
click at [324, 203] on button "Claim Discount" at bounding box center [375, 204] width 168 height 19
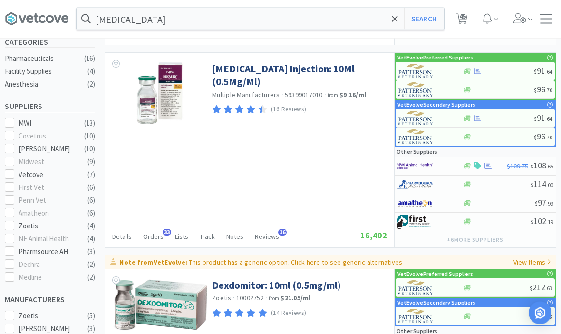
scroll to position [224, 0]
click at [147, 235] on span "Orders" at bounding box center [153, 236] width 20 height 9
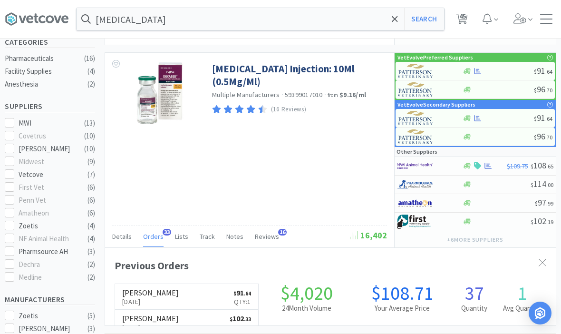
scroll to position [255, 451]
click at [153, 232] on span "Orders" at bounding box center [153, 236] width 20 height 9
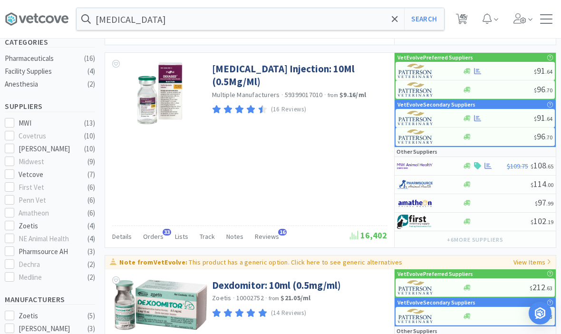
click at [234, 72] on link "[MEDICAL_DATA] Injection: 10Ml (0.5Mg/Ml)" at bounding box center [298, 75] width 173 height 26
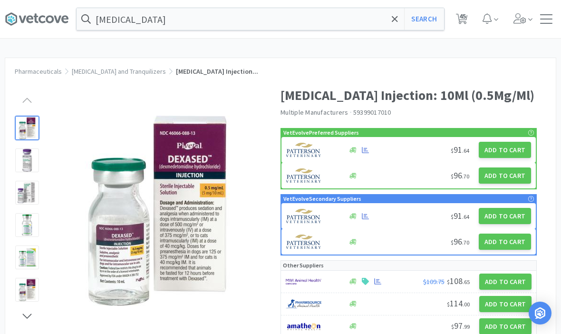
click at [511, 158] on button "Add to Cart" at bounding box center [505, 150] width 52 height 16
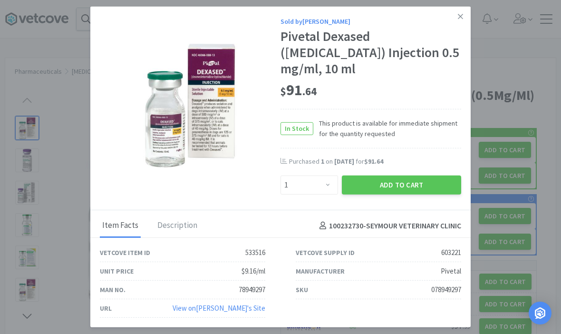
click at [402, 194] on button "Add to Cart" at bounding box center [401, 184] width 119 height 19
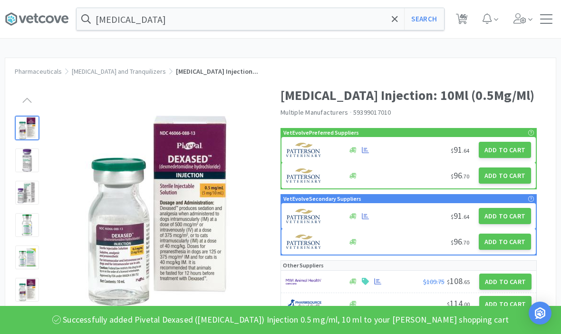
click at [459, 19] on icon at bounding box center [462, 19] width 12 height 10
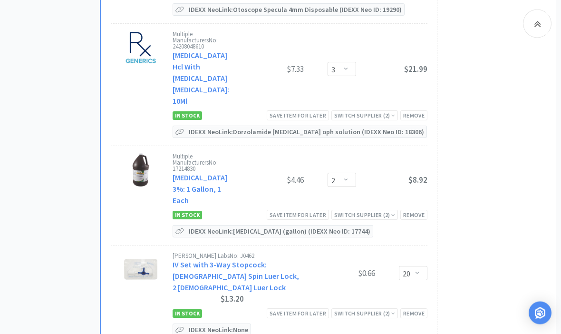
scroll to position [3452, 0]
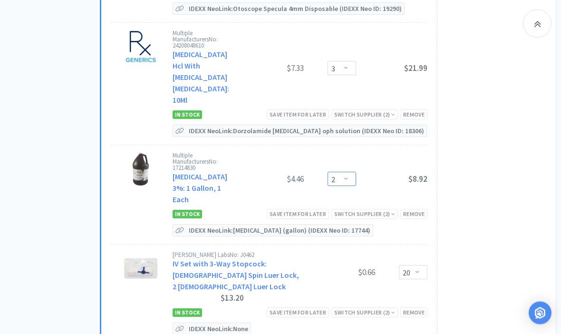
click at [349, 172] on select "Enter Quantity 1 2 3 4 5 6 7 8 9 10 11 12 13 14 15 16 17 18 19 20 Enter Quantity" at bounding box center [341, 179] width 29 height 14
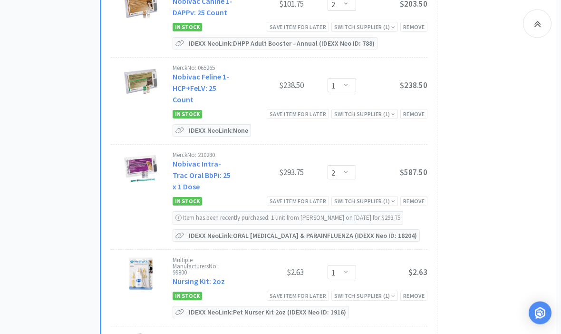
scroll to position [4432, 0]
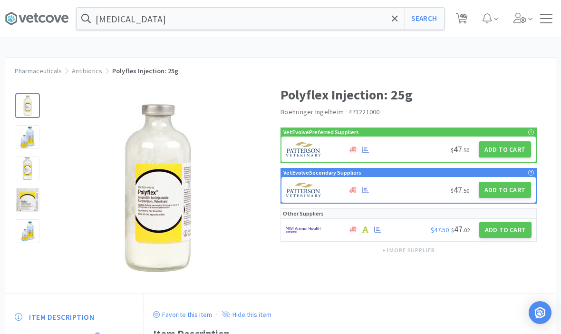
scroll to position [0, 0]
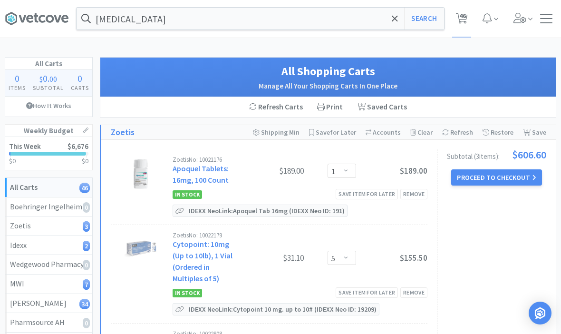
scroll to position [4465, 0]
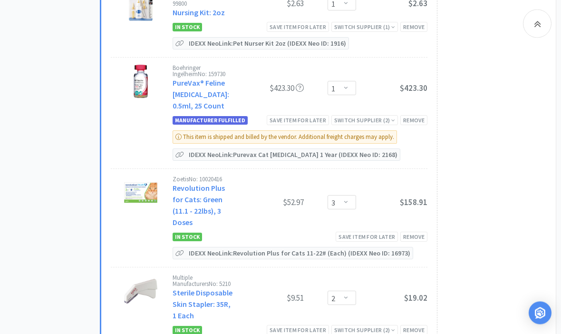
scroll to position [4700, 0]
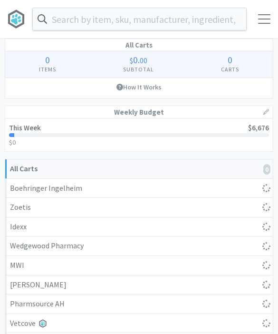
select select "1"
select select "5"
select select "1"
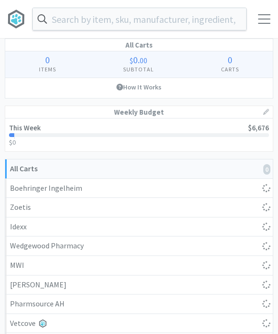
select select "3"
select select "4"
select select "5"
select select "1"
select select "3"
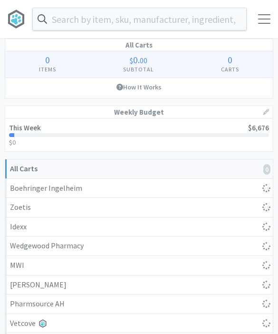
select select "1"
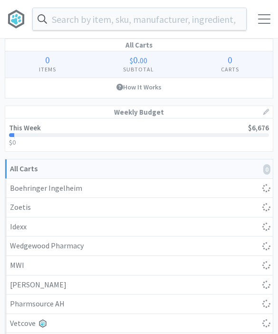
select select "1"
select select "5"
select select "1"
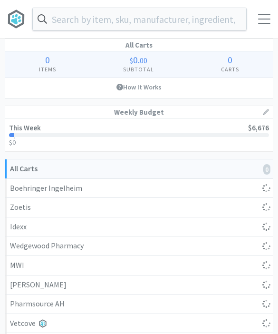
select select "1"
select select "2"
select select "1"
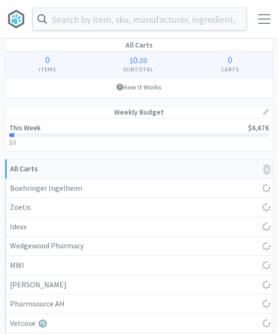
select select "3"
select select "1"
select select "20"
select select "1"
select select "3"
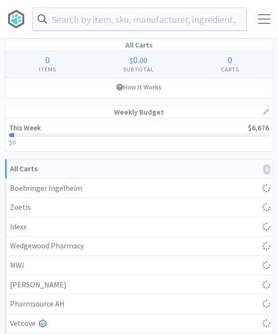
select select "2"
select select "1"
select select "4"
select select "2"
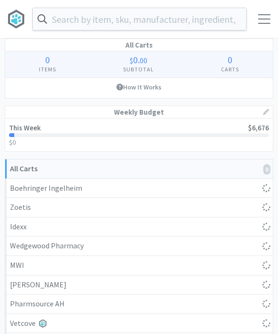
select select "1"
select select "2"
select select "1"
select select "3"
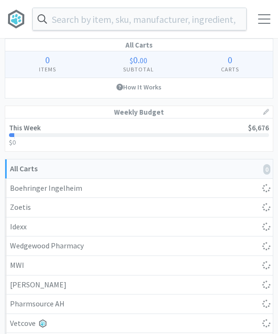
select select "2"
select select "3"
select select "2"
select select "1"
select select "3"
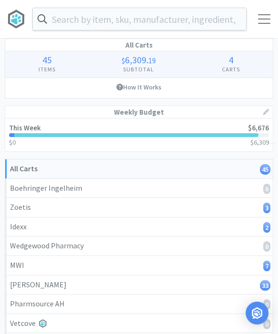
click at [207, 19] on input "text" at bounding box center [139, 19] width 213 height 22
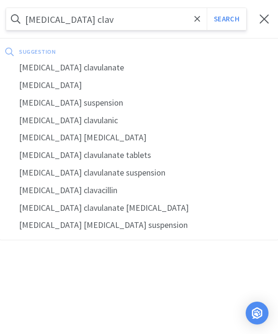
type input "Amoxicillin clav"
click at [86, 67] on div "amoxicillin clavulanate" at bounding box center [139, 68] width 278 height 18
select select "3"
select select "4"
select select "5"
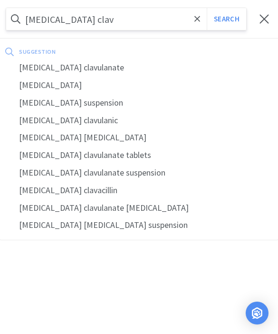
select select "1"
select select "3"
select select "1"
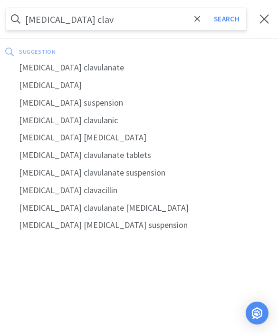
select select "1"
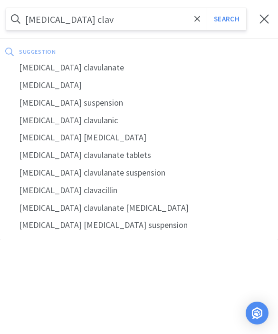
select select "5"
select select "1"
select select "2"
select select "1"
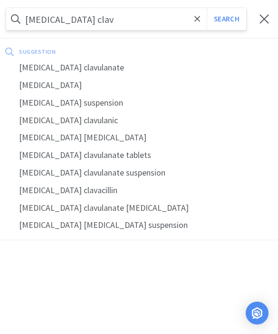
select select "1"
select select "3"
select select "1"
select select "20"
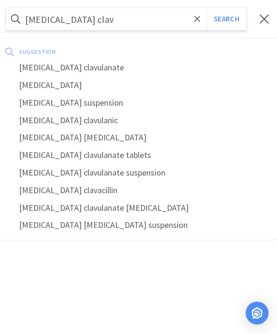
select select "1"
select select "3"
select select "2"
select select "1"
select select "4"
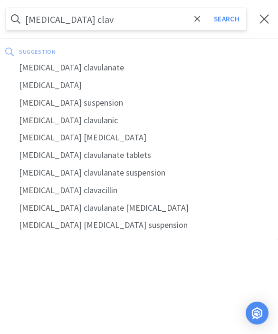
select select "4"
select select "2"
select select "1"
select select "2"
select select "1"
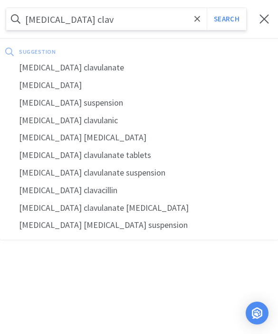
select select "1"
select select "3"
select select "2"
select select "3"
select select "2"
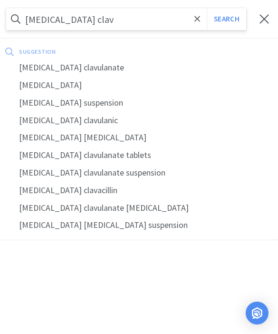
select select "1"
select select "3"
select select "1"
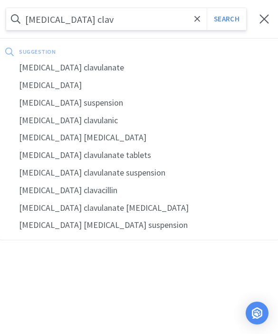
select select "5"
select select "1"
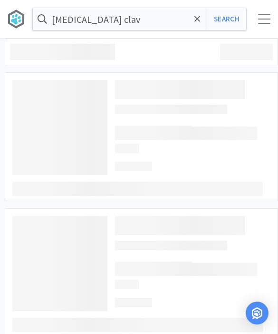
type input "amoxicillin clavulanate"
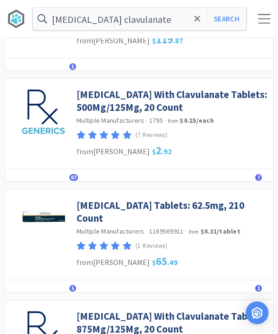
scroll to position [411, 0]
click at [74, 181] on span "67" at bounding box center [73, 177] width 9 height 7
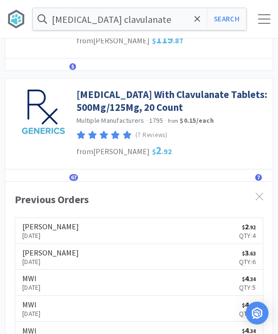
click at [76, 181] on span "67" at bounding box center [73, 177] width 9 height 7
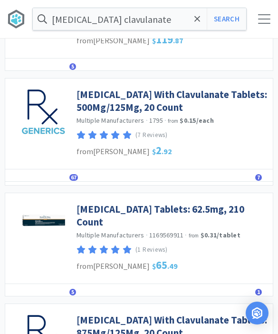
click at [177, 114] on link "[MEDICAL_DATA] With Clavulanate Tablets: 500Mg/125Mg, 20 Count" at bounding box center [173, 101] width 192 height 26
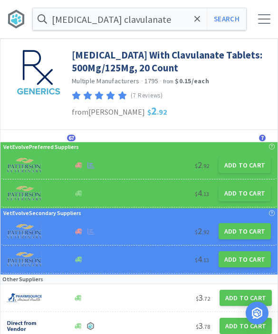
click at [242, 193] on button "Add to Cart" at bounding box center [245, 193] width 52 height 16
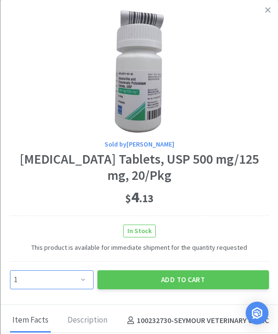
click at [85, 274] on select "Enter Quantity 1 2 3 4 5 6 7 8 9 10 11 12 13 14 15 16 17 18 19 20 Enter Quantity" at bounding box center [52, 279] width 84 height 19
click at [78, 277] on select "Enter Quantity 1 2 3 4 5 6 7 8 9 10 11 12 13 14 15 16 17 18 19 20 Enter Quantity" at bounding box center [52, 279] width 84 height 19
click at [74, 271] on select "Enter Quantity 1 2 3 4 5 6 7 8 9 10 11 12 13 14 15 16 17 18 19 20 Enter Quantity" at bounding box center [52, 279] width 84 height 19
select select "7"
click at [156, 276] on button "Add to Cart" at bounding box center [183, 279] width 172 height 19
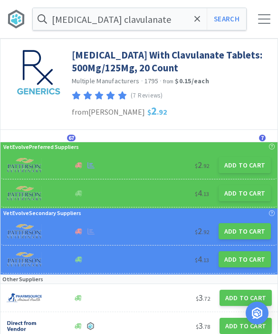
click at [49, 120] on div "Amoxicillin With Clavulanate Tablets: 500Mg/125Mg, 20 Count Multiple Manufactur…" at bounding box center [138, 84] width 277 height 91
click at [190, 18] on input "amoxicillin clavulanate" at bounding box center [139, 19] width 213 height 22
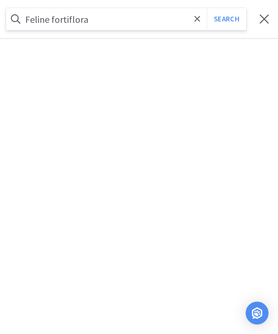
type input "Feline fortiflora"
click at [226, 19] on button "Search" at bounding box center [226, 19] width 39 height 22
select select "3"
select select "4"
select select "5"
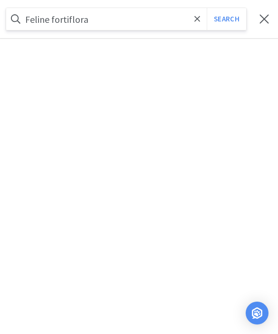
select select "1"
select select "3"
select select "1"
select select "7"
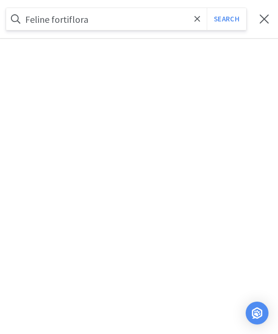
select select "1"
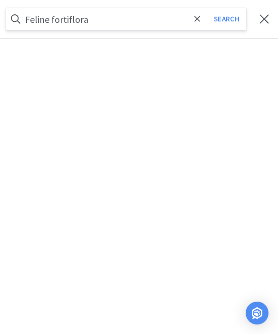
select select "1"
select select "5"
select select "1"
select select "2"
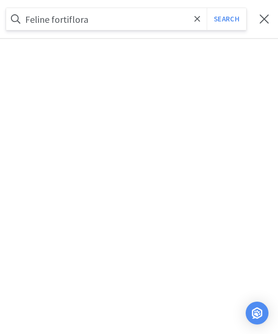
select select "1"
select select "3"
select select "1"
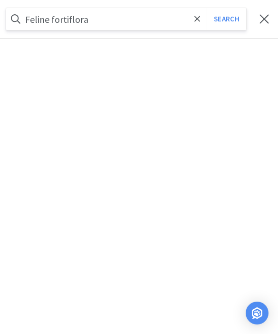
select select "20"
select select "1"
select select "3"
select select "2"
select select "1"
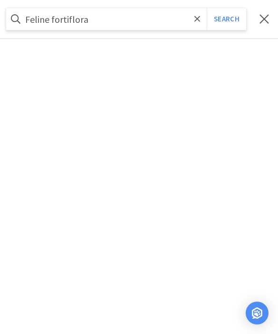
select select "4"
select select "2"
select select "1"
select select "2"
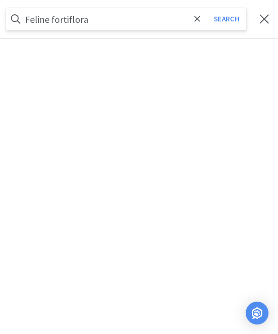
select select "1"
select select "3"
select select "2"
select select "3"
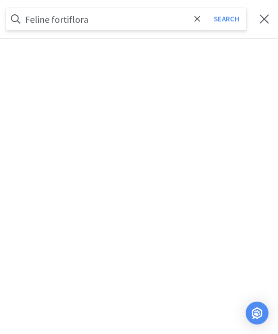
select select "2"
select select "1"
select select "3"
select select "1"
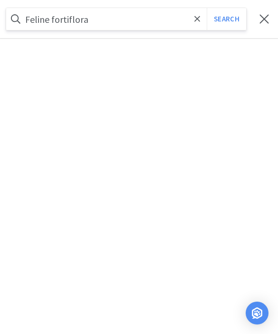
select select "1"
select select "5"
select select "1"
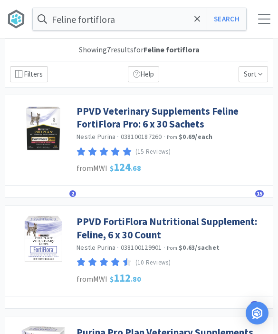
click at [179, 119] on link "PPVD Veterinary Supplements Feline FortiFlora Pro: 6 x 30 Sachets" at bounding box center [173, 118] width 192 height 26
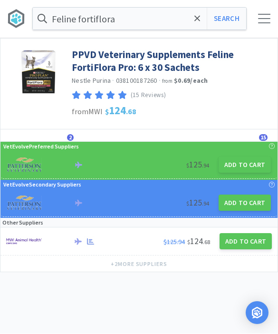
click at [234, 165] on button "Add to Cart" at bounding box center [245, 165] width 52 height 16
select select "1"
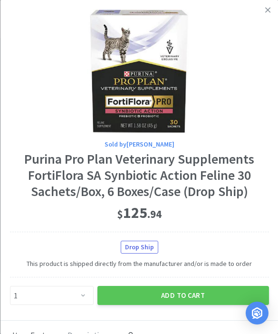
click at [203, 286] on button "Add to Cart" at bounding box center [183, 295] width 172 height 19
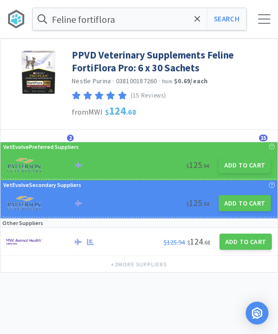
click at [264, 15] on div at bounding box center [264, 19] width 12 height 10
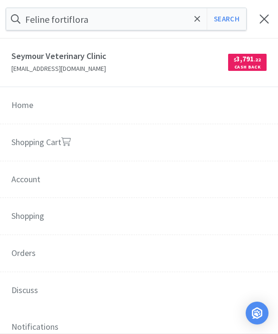
click at [122, 150] on link "Shopping Cart" at bounding box center [139, 143] width 278 height 38
select select "1"
select select "5"
select select "1"
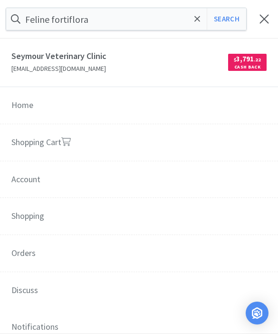
select select "1"
select select "3"
select select "4"
select select "5"
select select "1"
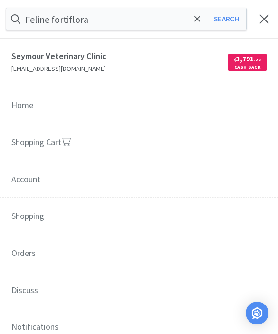
select select "3"
select select "1"
select select "7"
select select "1"
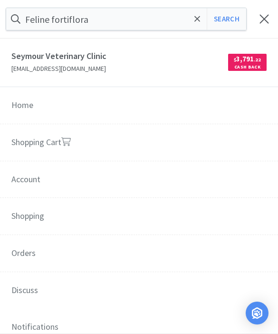
select select "1"
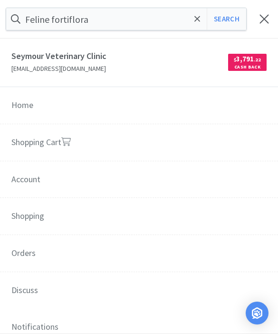
select select "5"
select select "1"
select select "2"
select select "1"
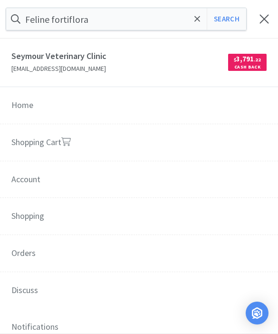
select select "1"
select select "3"
select select "1"
select select "20"
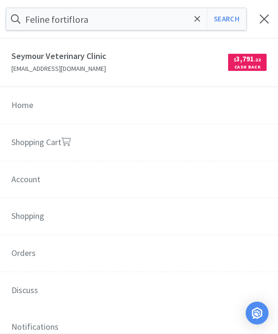
select select "1"
select select "3"
select select "2"
select select "1"
select select "4"
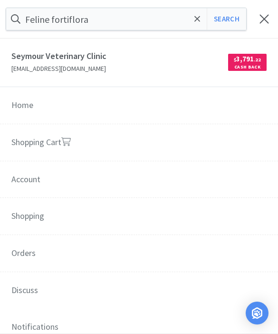
select select "4"
select select "2"
select select "1"
select select "2"
select select "1"
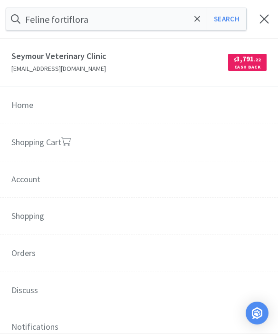
select select "1"
select select "3"
select select "2"
select select "3"
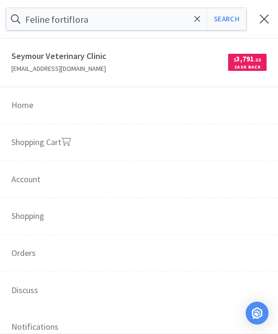
select select "2"
select select "1"
select select "3"
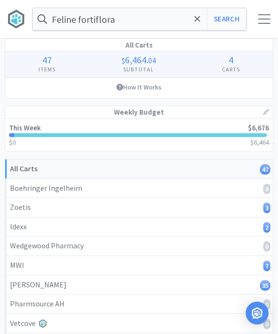
click at [272, 16] on div at bounding box center [264, 19] width 28 height 10
click at [256, 23] on div at bounding box center [264, 19] width 28 height 10
click at [256, 26] on div "Feline fortiflora Search Orders Shopping Discuss Discuss 47 47" at bounding box center [139, 19] width 278 height 38
click at [260, 22] on div at bounding box center [264, 19] width 12 height 10
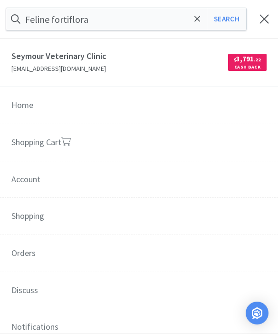
click at [171, 145] on link "Shopping Cart" at bounding box center [139, 143] width 278 height 38
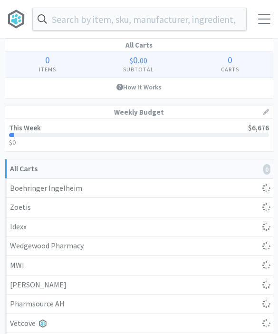
select select "7"
select select "1"
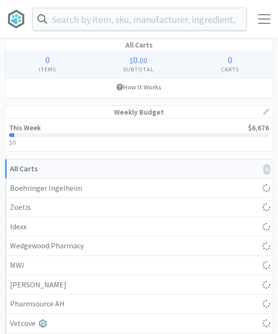
select select "1"
select select "5"
select select "1"
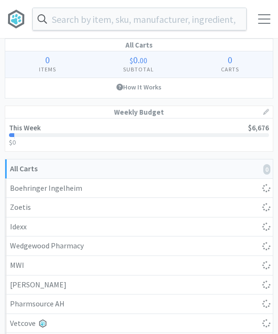
select select "2"
select select "1"
select select "3"
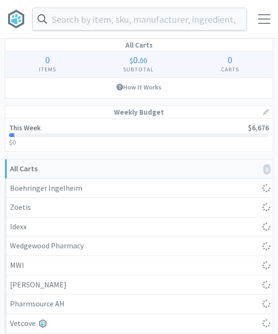
select select "1"
select select "20"
select select "1"
select select "3"
select select "2"
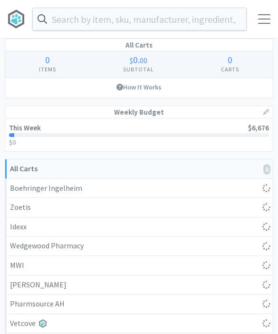
select select "1"
select select "4"
select select "2"
select select "1"
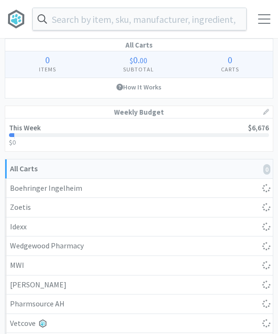
select select "2"
select select "1"
select select "3"
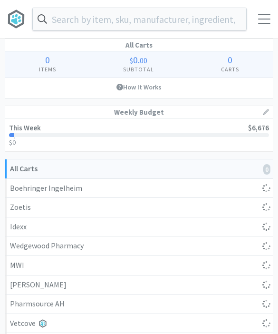
select select "2"
select select "3"
select select "2"
select select "1"
select select "3"
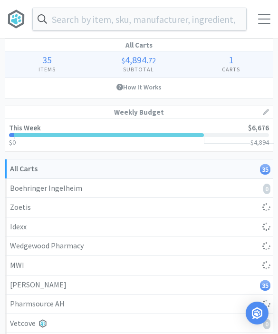
select select "1"
select select "5"
select select "1"
select select "3"
select select "4"
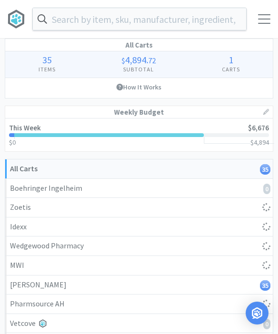
select select "5"
select select "1"
select select "3"
select select "1"
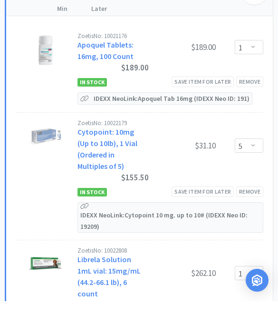
scroll to position [422, 0]
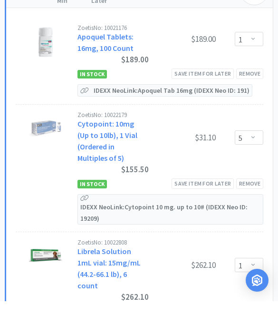
select select "1"
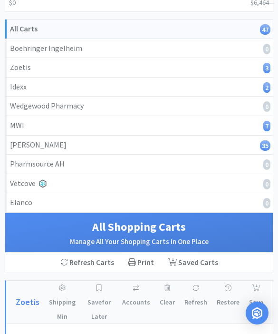
scroll to position [0, 0]
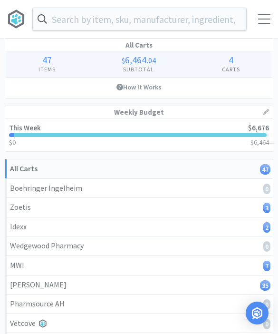
click at [71, 23] on input "text" at bounding box center [139, 19] width 213 height 22
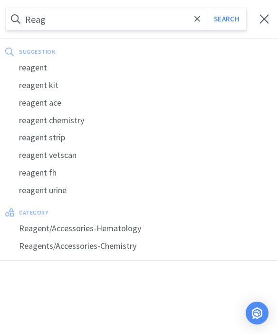
click at [53, 90] on div "reagent kit" at bounding box center [139, 86] width 278 height 18
type input "reagent kit"
select select "3"
select select "4"
select select "5"
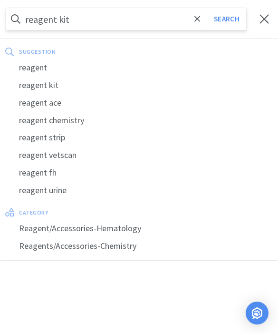
select select "1"
select select "3"
select select "1"
select select "7"
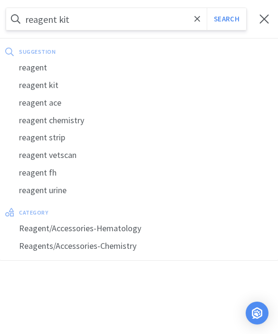
select select "1"
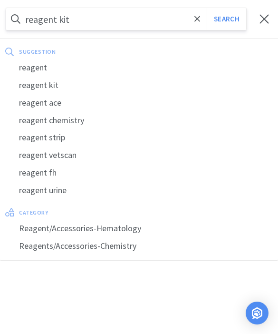
select select "1"
select select "5"
select select "1"
select select "2"
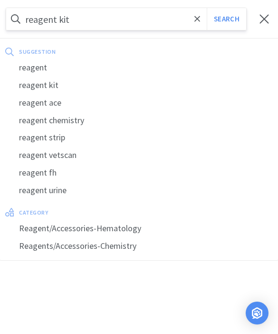
select select "1"
select select "3"
select select "1"
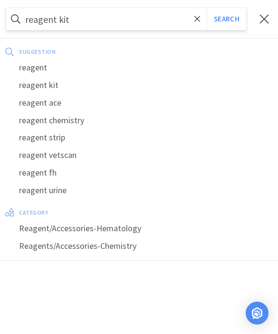
select select "20"
select select "1"
select select "3"
select select "2"
select select "1"
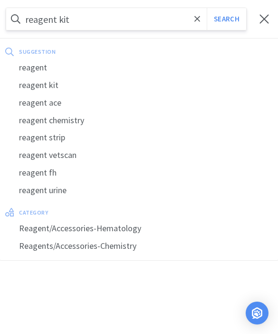
select select "4"
select select "2"
select select "1"
select select "2"
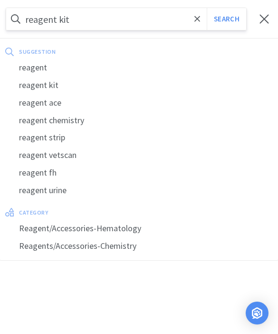
select select "1"
select select "3"
select select "2"
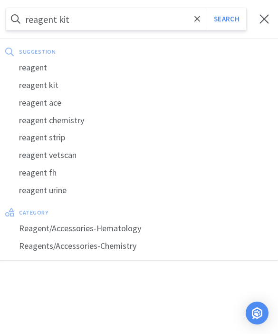
select select "3"
select select "2"
select select "1"
select select "3"
select select "1"
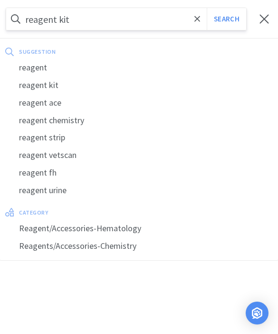
select select "1"
select select "5"
select select "1"
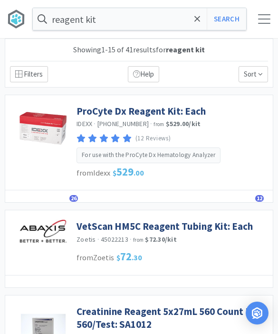
click at [168, 112] on link "ProCyte Dx Reagent Kit: Each" at bounding box center [141, 111] width 129 height 13
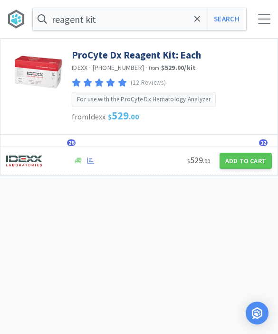
click at [245, 163] on button "Add to Cart" at bounding box center [246, 161] width 52 height 16
select select "1"
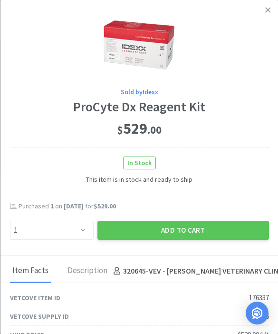
click at [200, 229] on button "Add to Cart" at bounding box center [183, 230] width 172 height 19
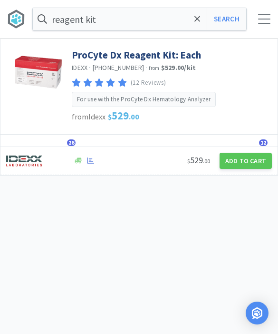
click at [261, 25] on div "reagent kit Search Orders Shopping Discuss Discuss 48 48" at bounding box center [139, 19] width 278 height 38
click at [262, 23] on span at bounding box center [264, 23] width 12 height 1
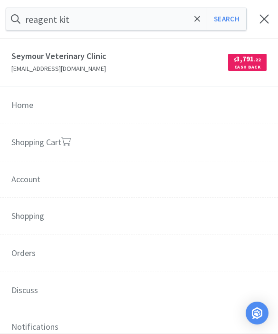
click at [117, 139] on link "Shopping Cart" at bounding box center [139, 143] width 278 height 38
select select "1"
select select "5"
select select "1"
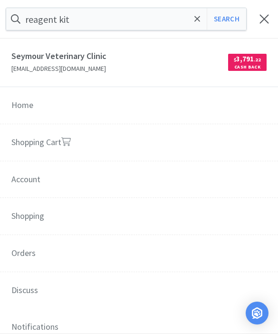
select select "1"
select select "3"
select select "4"
select select "5"
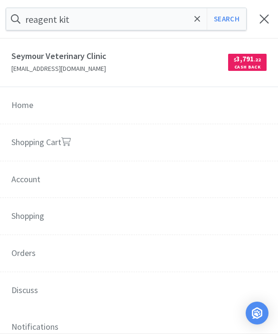
select select "1"
select select "3"
select select "1"
select select "7"
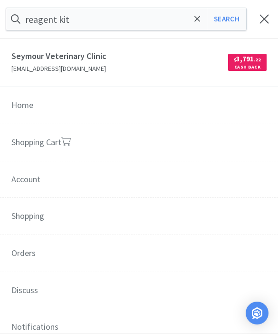
select select "1"
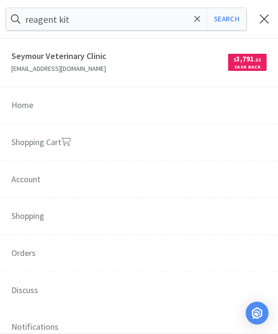
select select "1"
select select "5"
select select "1"
select select "2"
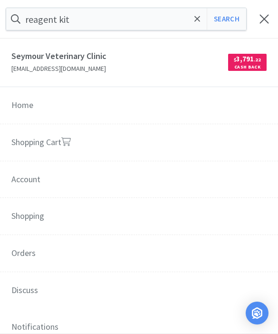
select select "1"
select select "3"
select select "1"
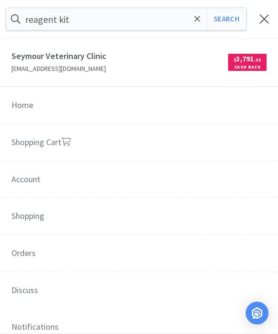
select select "20"
select select "1"
select select "3"
select select "2"
select select "1"
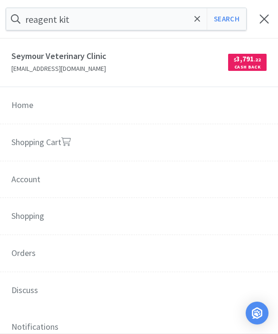
select select "4"
select select "2"
select select "1"
select select "2"
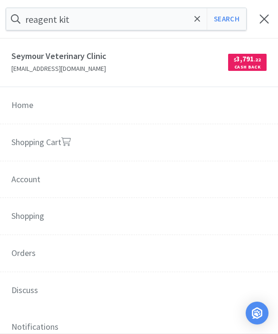
select select "1"
select select "3"
select select "2"
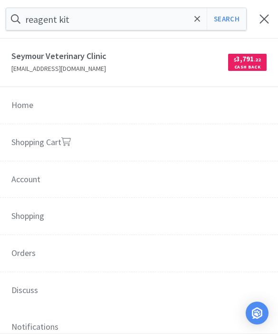
select select "3"
select select "2"
select select "1"
select select "3"
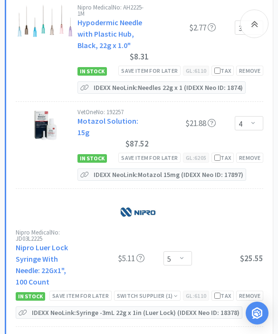
scroll to position [1623, 0]
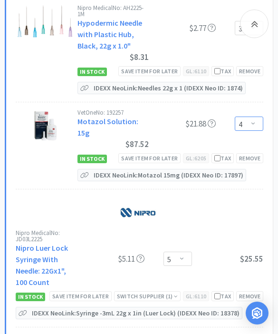
click at [256, 116] on select "Enter Quantity 1 2 3 4 5 6 7 8 9 10 11 12 13 14 15 16 17 18 19 20 Enter Quantity" at bounding box center [249, 123] width 29 height 14
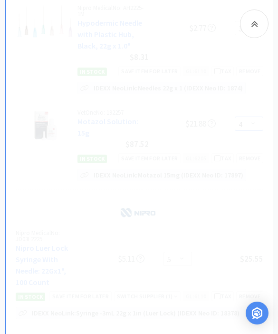
select select "3"
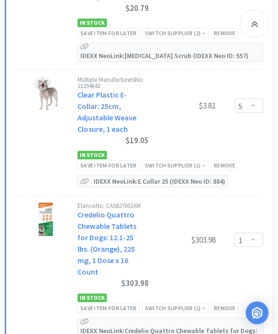
scroll to position [4079, 0]
click at [122, 303] on div "Save item for later" at bounding box center [108, 308] width 62 height 10
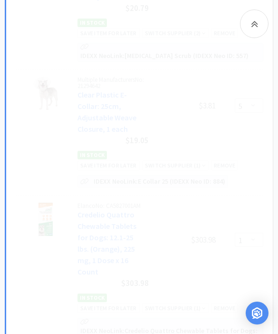
select select "2"
select select "1"
select select "3"
select select "1"
select select "20"
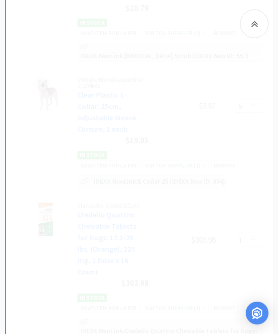
select select "1"
select select "3"
select select "2"
select select "1"
select select "4"
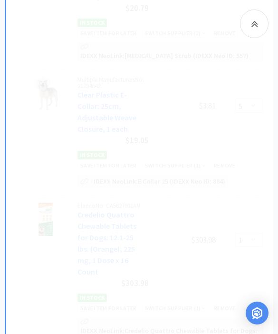
select select "2"
select select "1"
select select "2"
select select "1"
select select "3"
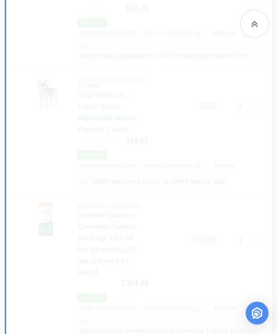
select select "2"
select select "3"
select select "2"
select select "1"
select select "3"
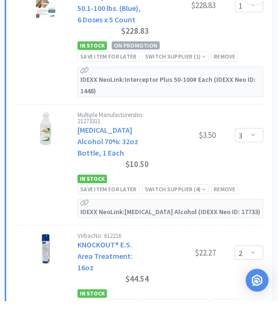
scroll to position [5433, 0]
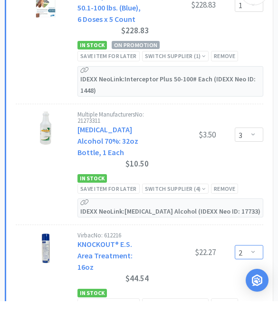
click at [255, 278] on select "Enter Quantity 1 2 3 4 5 6 7 8 9 10 11 12 13 14 15 16 17 18 19 20 Enter Quantity" at bounding box center [249, 285] width 29 height 14
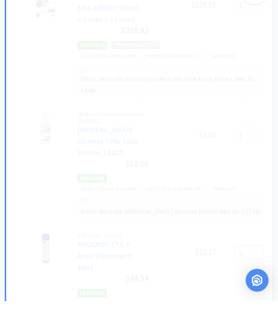
select select "1"
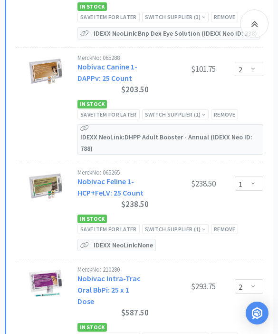
scroll to position [6163, 0]
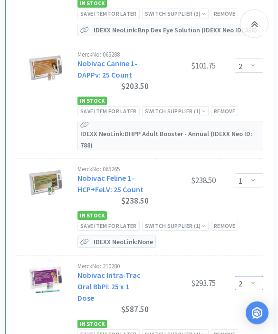
click at [252, 276] on select "Enter Quantity 1 2 3 4 5 6 7 8 9 10 11 12 13 14 15 16 17 18 19 20 Enter Quantity" at bounding box center [249, 283] width 29 height 14
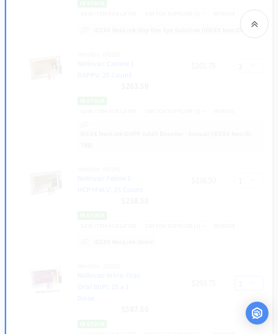
select select "1"
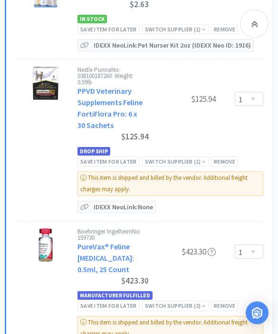
scroll to position [6607, 0]
click at [130, 300] on div "Save item for later" at bounding box center [108, 305] width 62 height 10
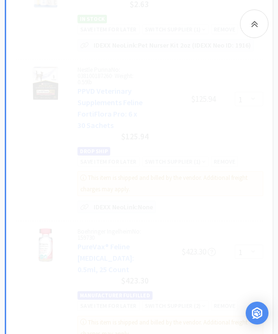
select select "3"
select select "2"
select select "3"
select select "2"
select select "1"
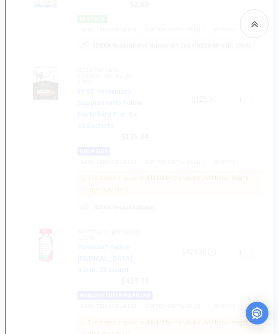
select select "3"
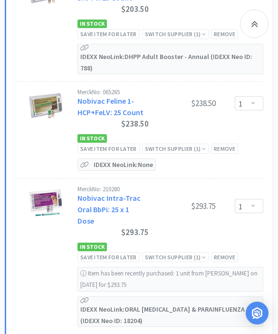
scroll to position [6167, 0]
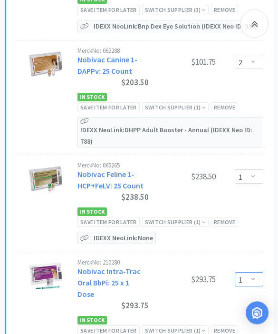
click at [239, 272] on select "Enter Quantity 1 2 3 4 5 6 7 8 9 10 11 12 13 14 15 16 17 18 19 20 Enter Quantity" at bounding box center [249, 279] width 29 height 14
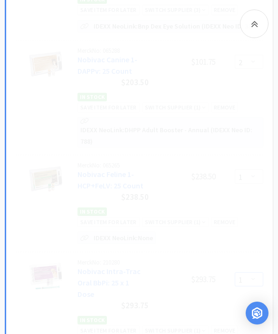
select select "2"
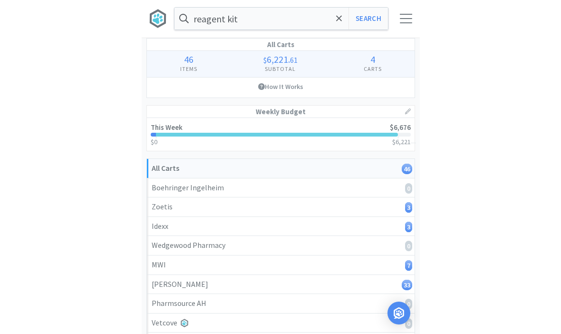
scroll to position [0, 0]
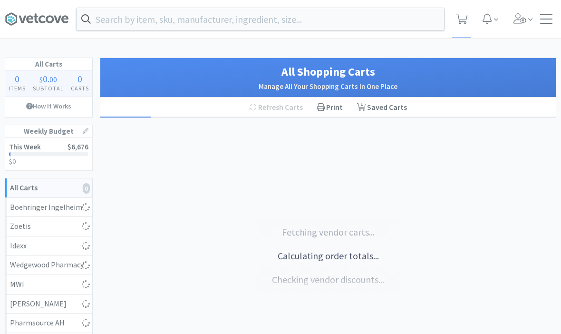
select select "1"
select select "5"
select select "1"
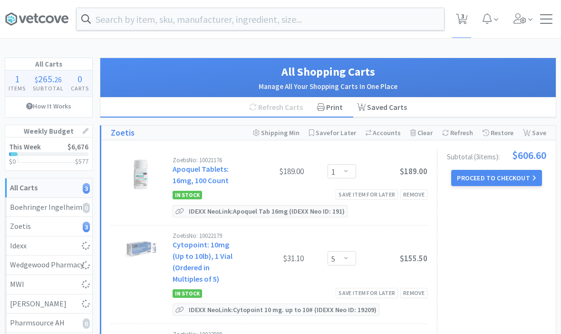
select select "7"
select select "1"
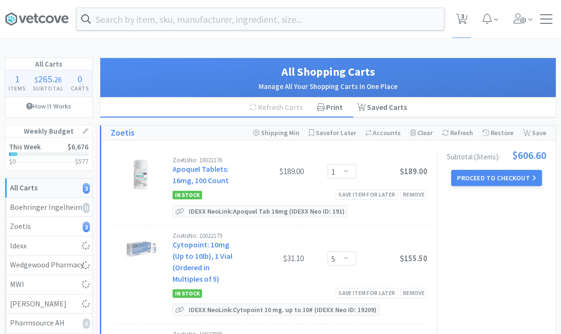
select select "1"
select select "5"
select select "1"
select select "2"
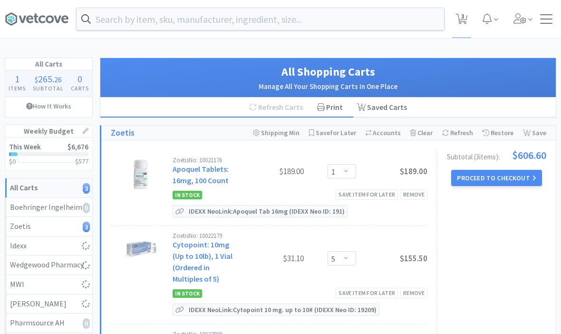
select select "1"
select select "3"
select select "1"
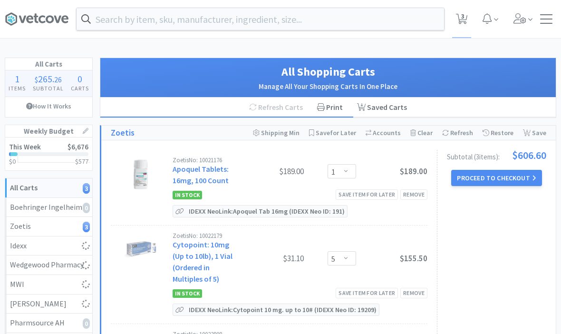
select select "20"
select select "1"
select select "3"
select select "1"
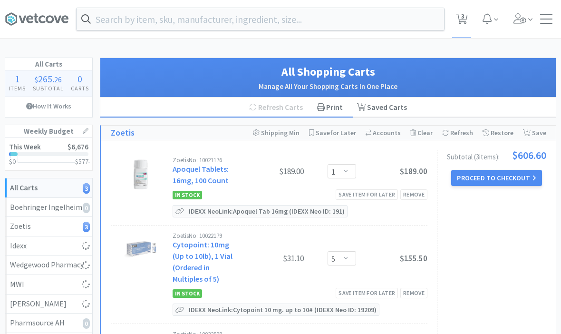
select select "4"
select select "2"
select select "1"
select select "2"
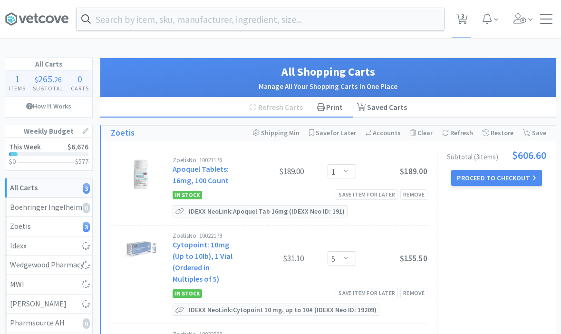
select select "1"
select select "3"
select select "2"
select select "3"
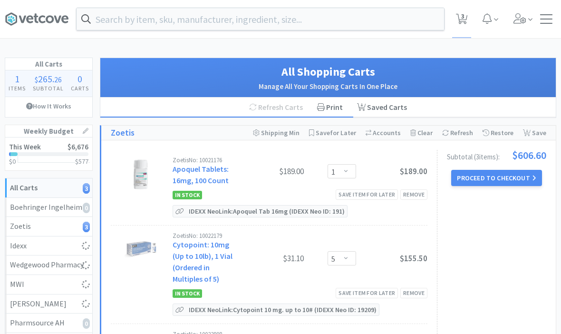
select select "2"
select select "1"
select select "3"
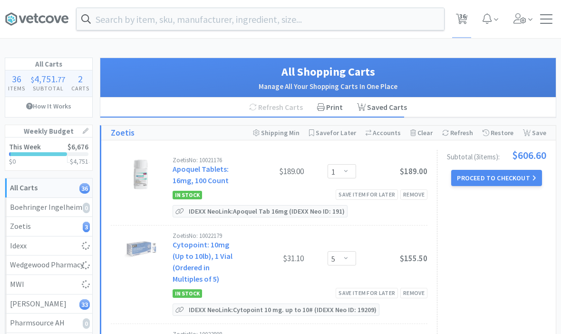
select select "5"
select select "1"
select select "3"
select select "1"
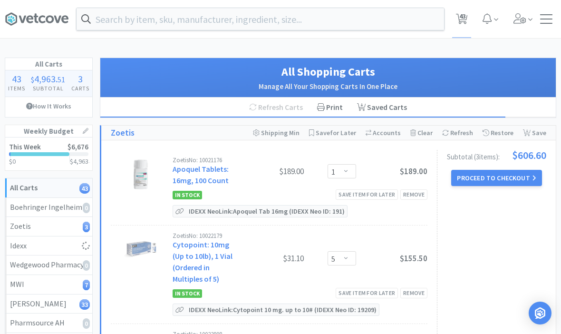
select select "1"
